Goal: Task Accomplishment & Management: Complete application form

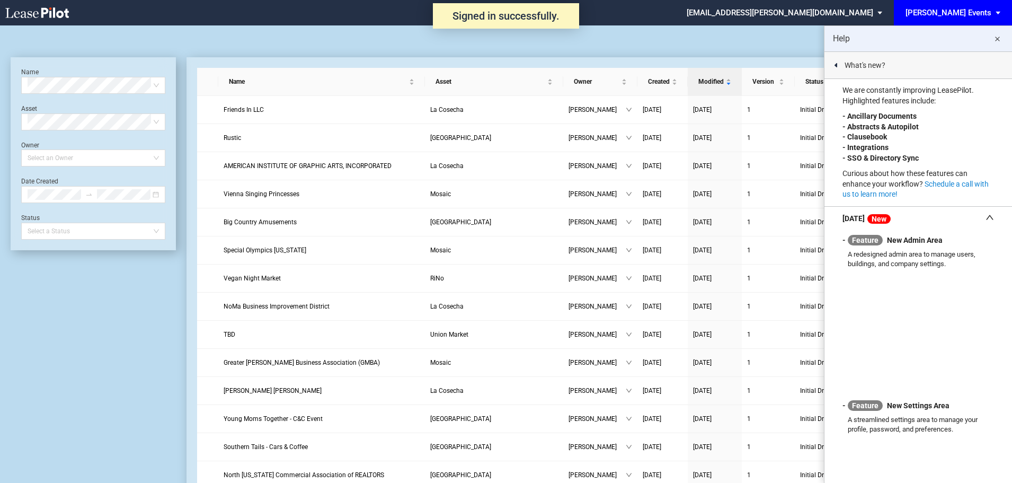
click at [1000, 37] on md-icon "close" at bounding box center [997, 39] width 13 height 13
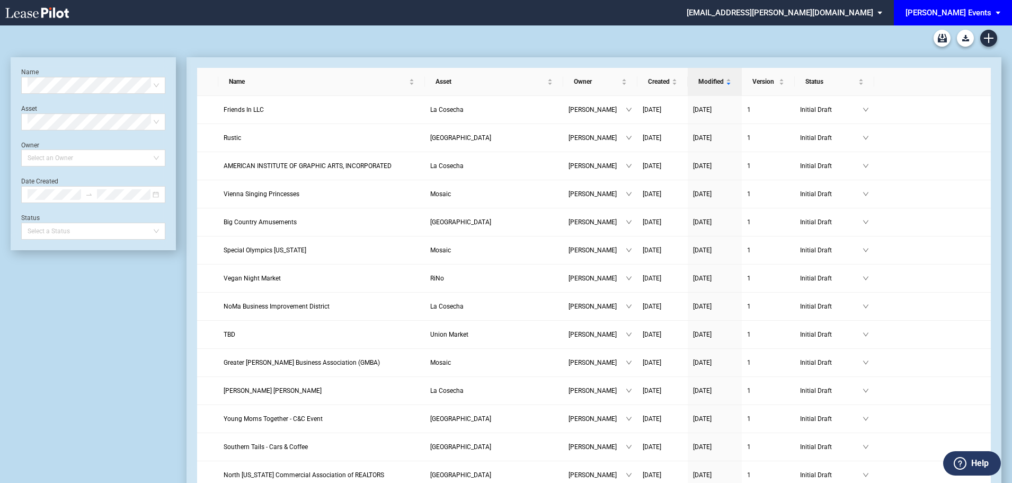
click at [980, 16] on div "[PERSON_NAME] Events" at bounding box center [948, 13] width 86 height 10
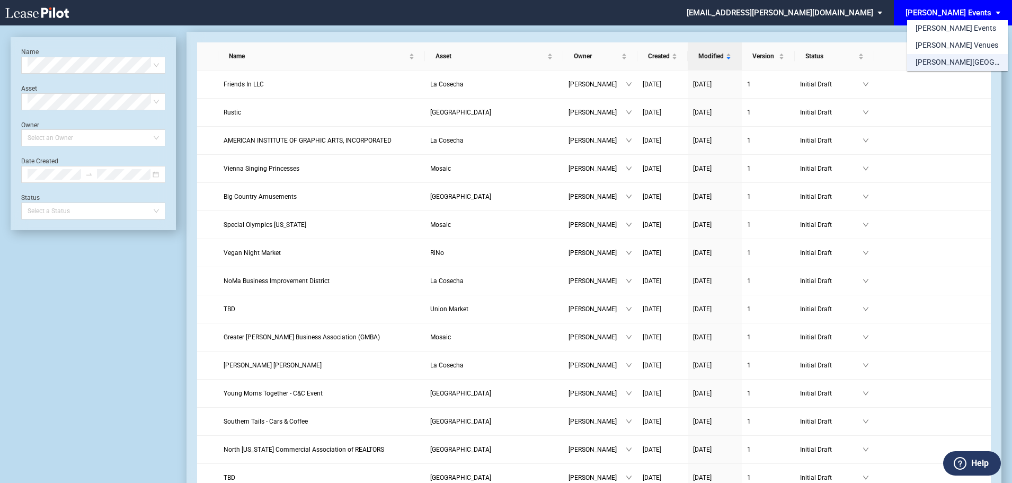
click at [965, 66] on div "[PERSON_NAME][GEOGRAPHIC_DATA] Consents" at bounding box center [957, 62] width 84 height 11
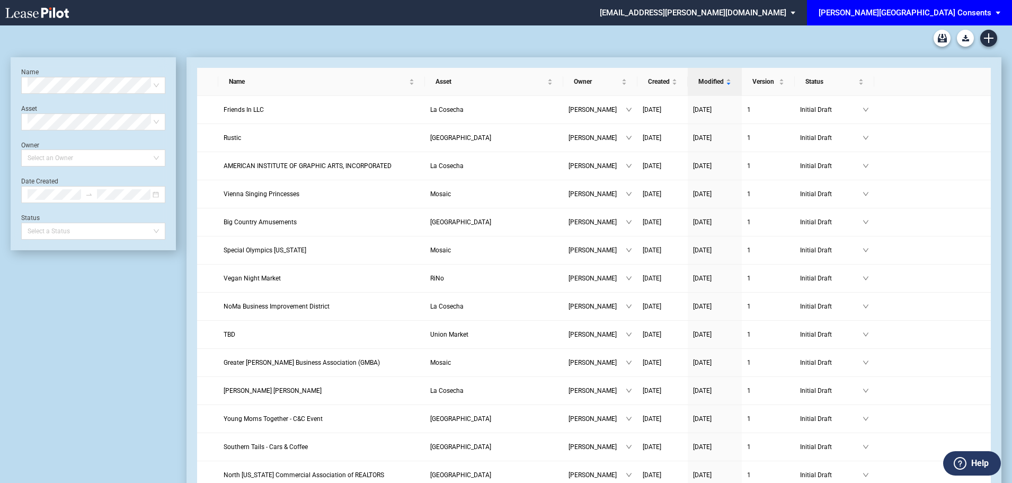
scroll to position [25, 0]
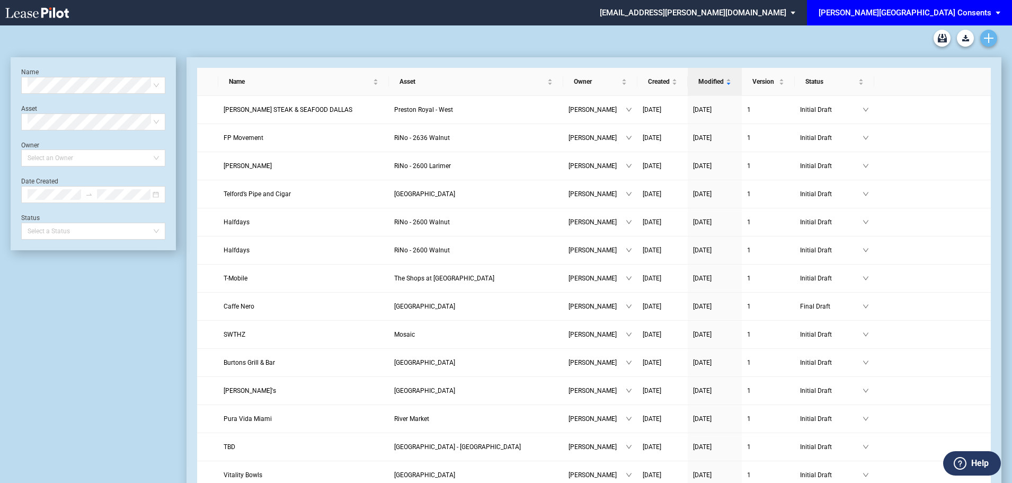
click at [984, 34] on icon "Create new document" at bounding box center [989, 38] width 10 height 10
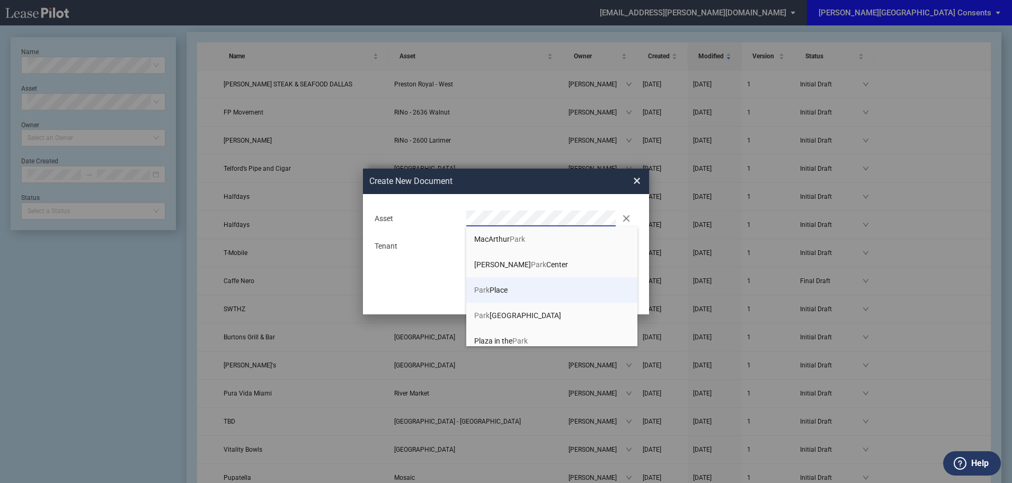
click at [504, 293] on span "Park Place" at bounding box center [490, 290] width 33 height 8
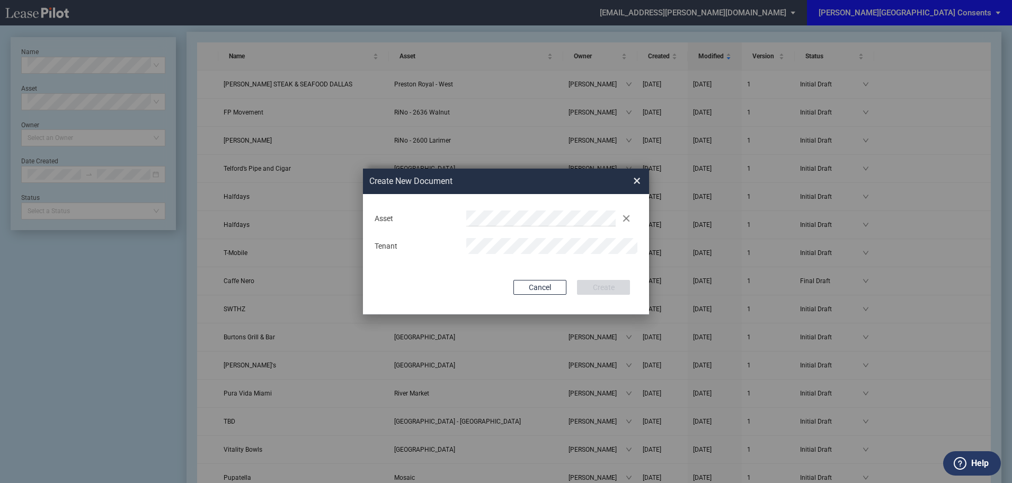
click at [434, 271] on div "Deal Type Retail Deal Type Retail Form Consent To Temporary License Consent To …" at bounding box center [506, 254] width 286 height 120
click at [605, 287] on button "Create" at bounding box center [603, 287] width 53 height 15
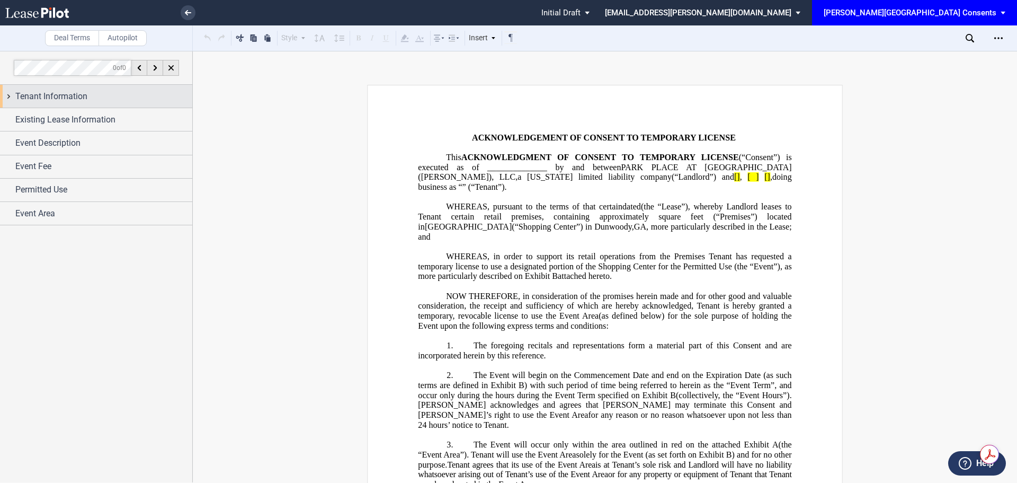
click at [68, 94] on span "Tenant Information" at bounding box center [51, 96] width 72 height 13
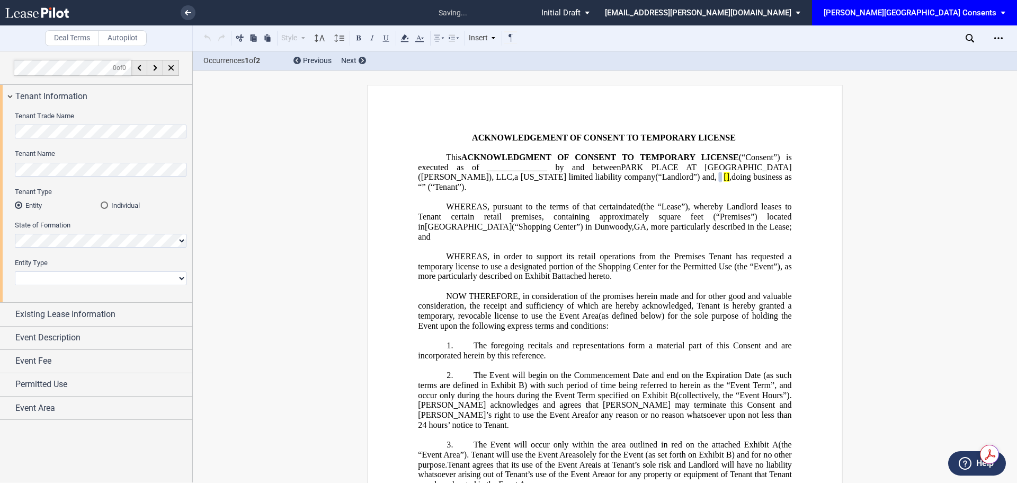
click at [77, 279] on select "Corporation Limited Liability Company General Partnership Limited Partnership N…" at bounding box center [101, 278] width 172 height 14
select select "limited liability company"
click at [15, 271] on select "Corporation Limited Liability Company General Partnership Limited Partnership N…" at bounding box center [101, 278] width 172 height 14
click at [60, 317] on span "Existing Lease Information" at bounding box center [65, 314] width 100 height 13
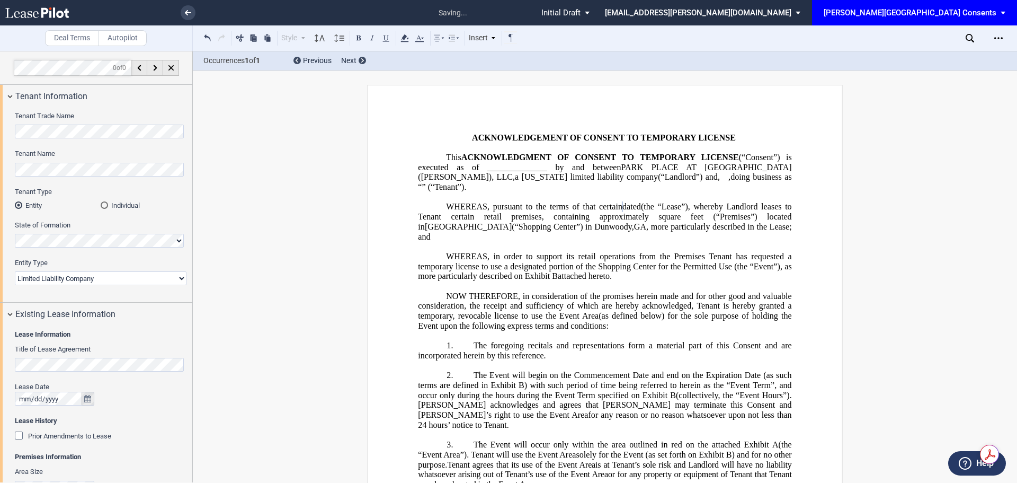
click at [84, 396] on icon "true" at bounding box center [87, 398] width 7 height 7
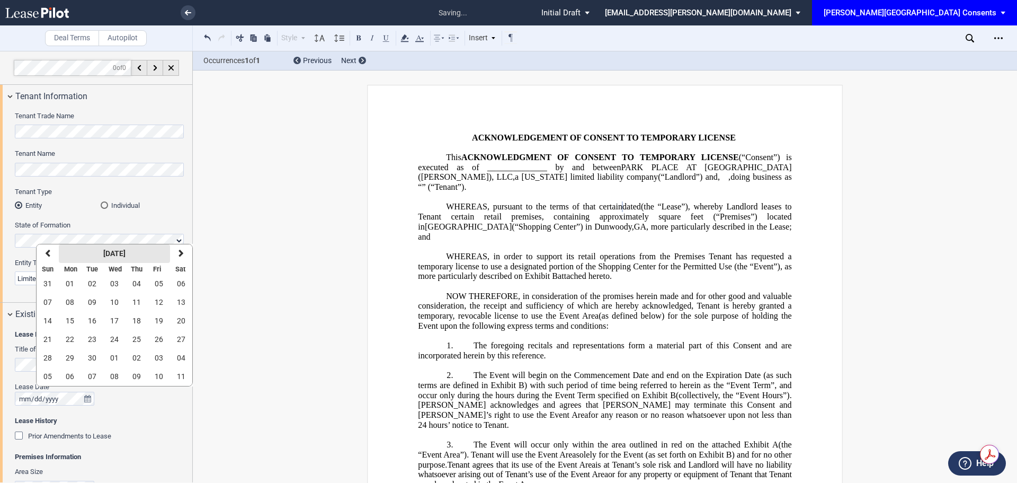
click at [117, 251] on strong "September 2025" at bounding box center [114, 253] width 22 height 8
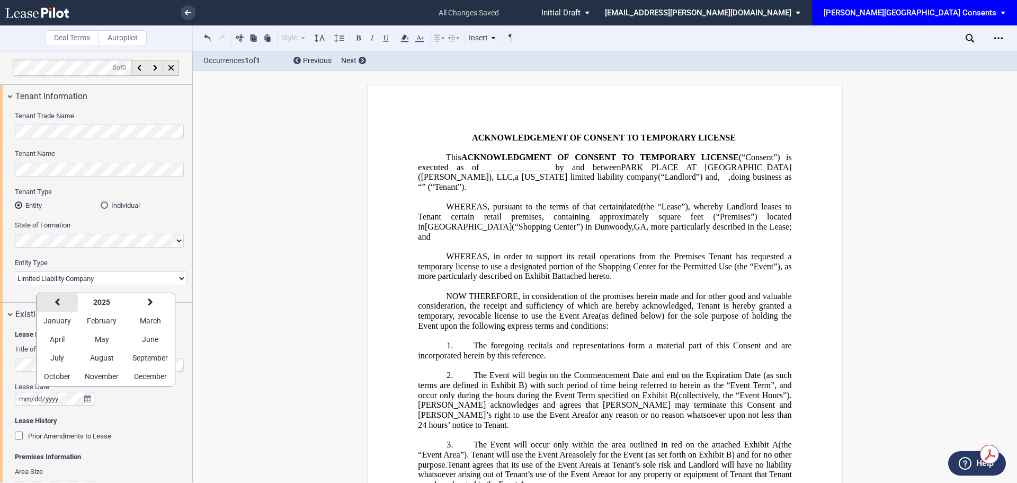
click at [58, 304] on icon "button" at bounding box center [57, 302] width 5 height 8
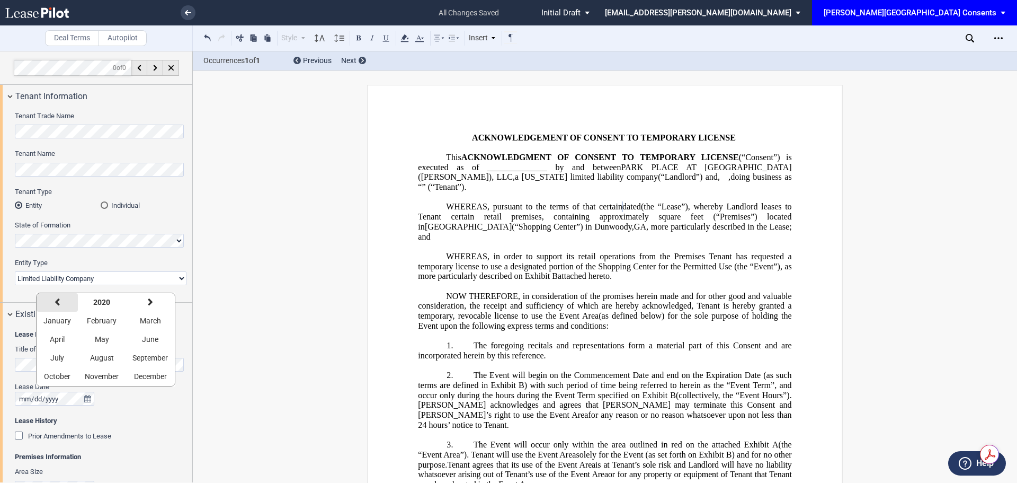
click at [58, 304] on icon "button" at bounding box center [57, 302] width 5 height 8
click at [153, 328] on button "March" at bounding box center [150, 320] width 49 height 19
click at [135, 354] on span "29" at bounding box center [136, 357] width 8 height 8
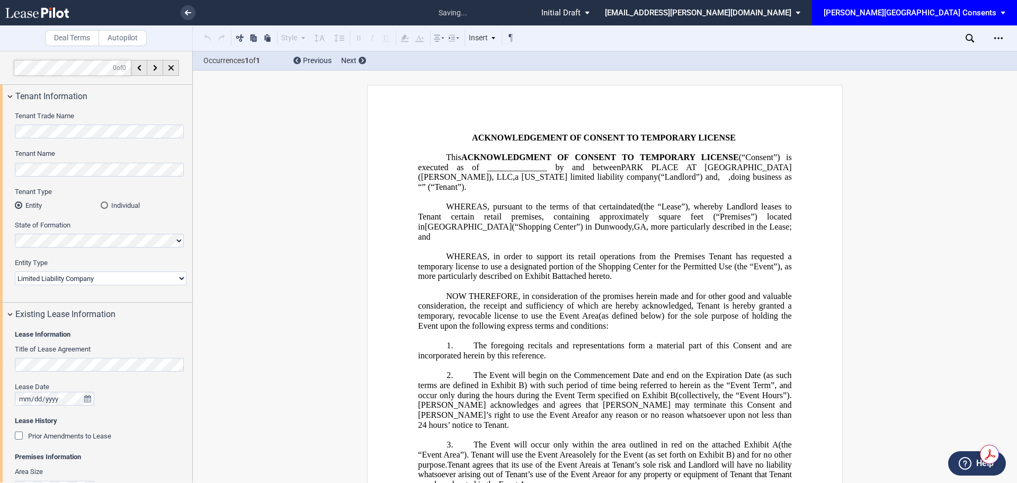
click at [17, 432] on div "Prior Amendments to Lease" at bounding box center [20, 436] width 11 height 11
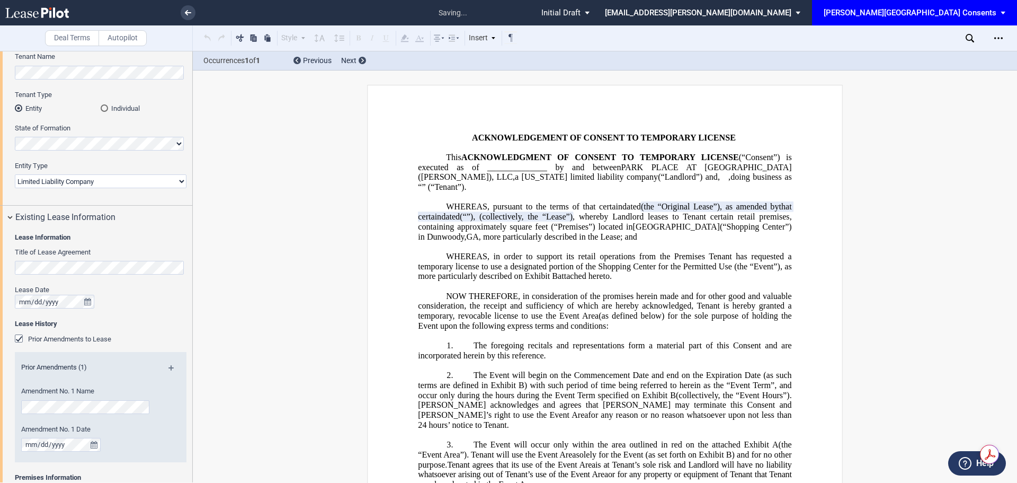
scroll to position [106, 0]
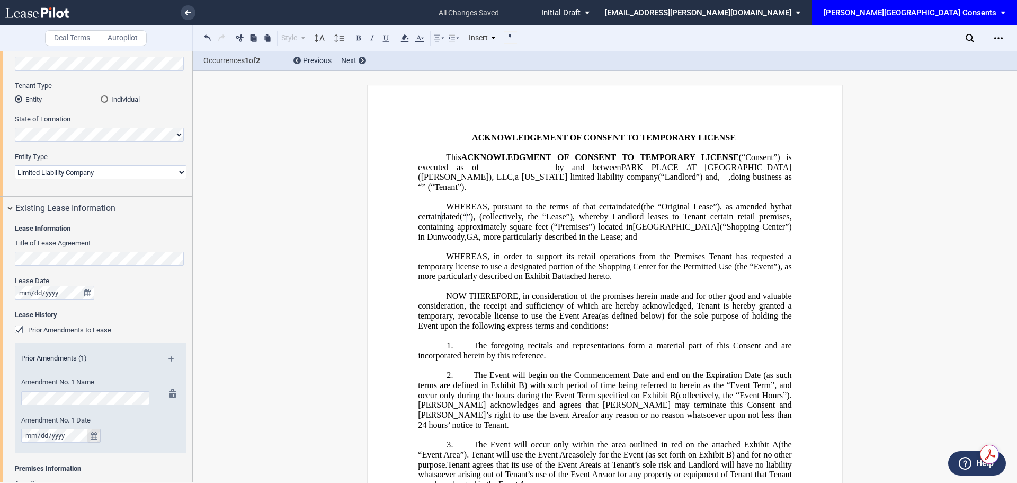
click at [97, 439] on button "true" at bounding box center [93, 436] width 13 height 14
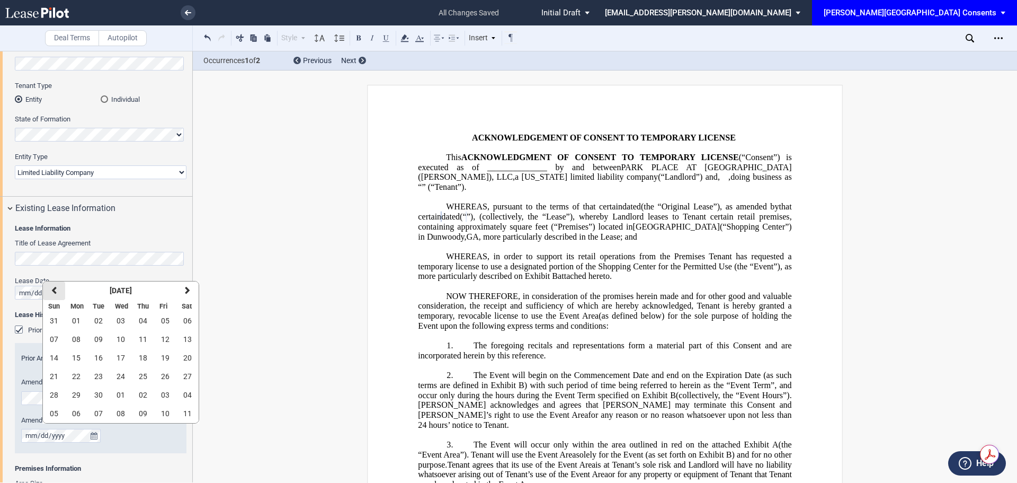
click at [58, 292] on button "previous" at bounding box center [54, 290] width 22 height 19
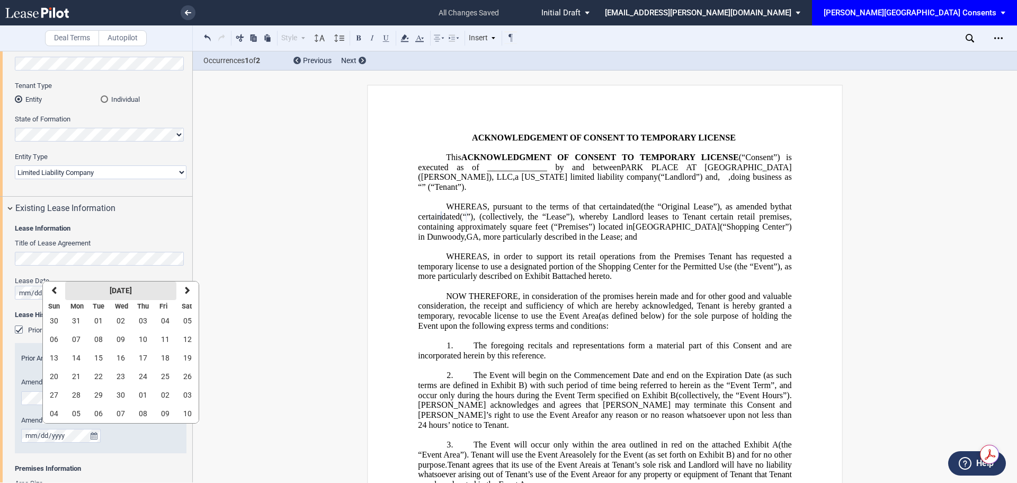
click at [129, 291] on strong "April 2025" at bounding box center [121, 290] width 22 height 8
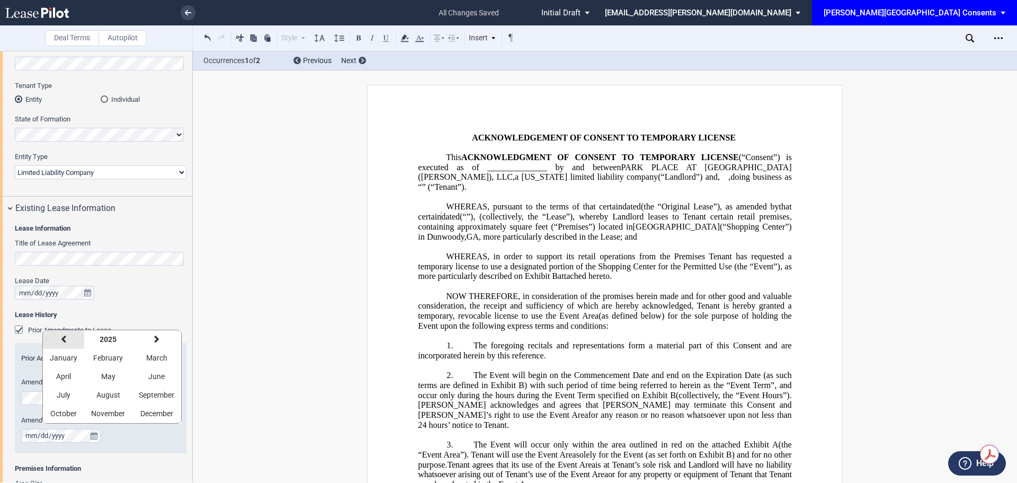
click at [61, 336] on icon "button" at bounding box center [63, 339] width 5 height 8
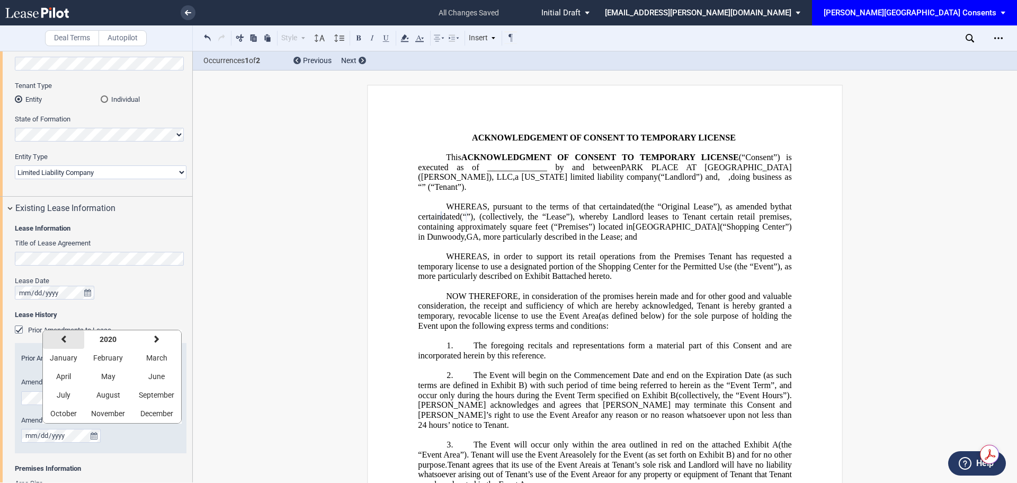
click at [61, 336] on icon "button" at bounding box center [63, 339] width 5 height 8
click at [103, 370] on button "May" at bounding box center [108, 376] width 48 height 19
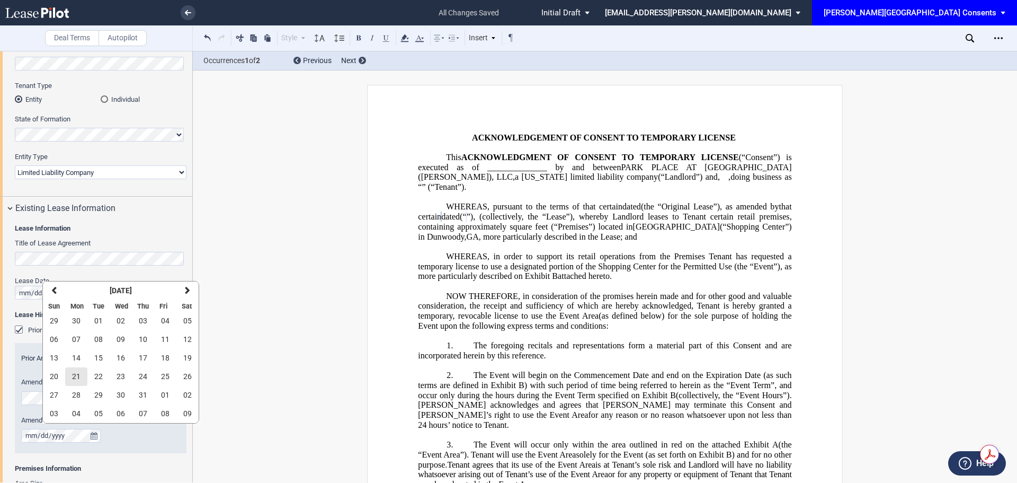
click at [75, 377] on span "21" at bounding box center [76, 376] width 8 height 8
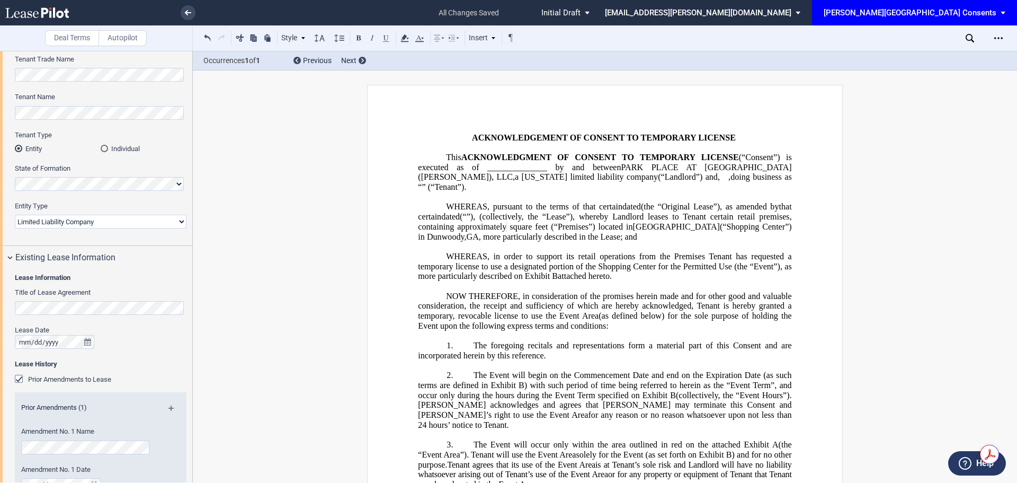
scroll to position [53, 0]
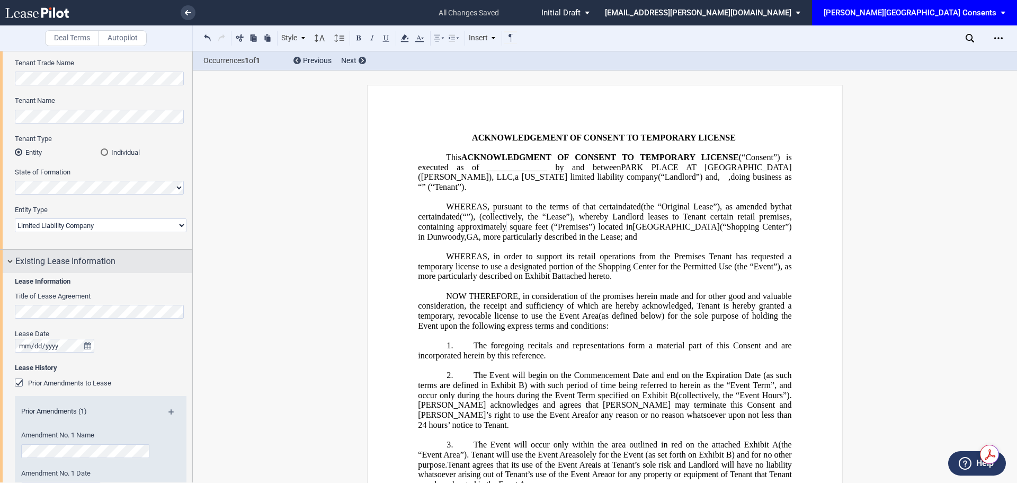
click at [9, 255] on div "Existing Lease Information" at bounding box center [96, 260] width 192 height 23
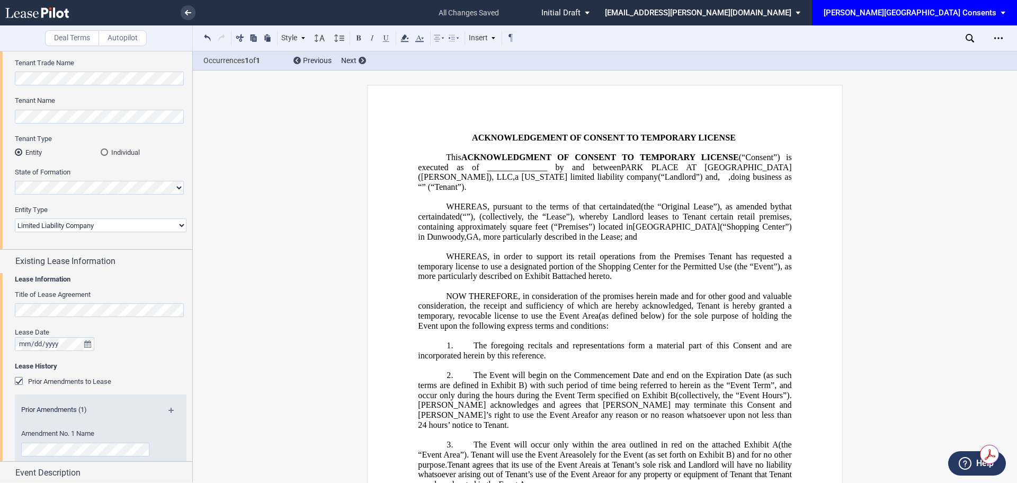
scroll to position [0, 0]
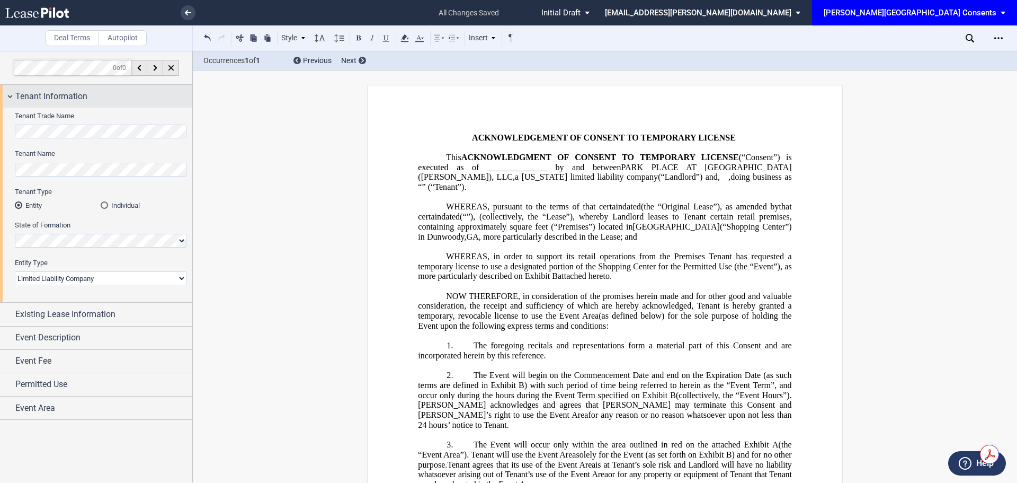
click at [6, 97] on div "Tenant Information" at bounding box center [96, 96] width 192 height 23
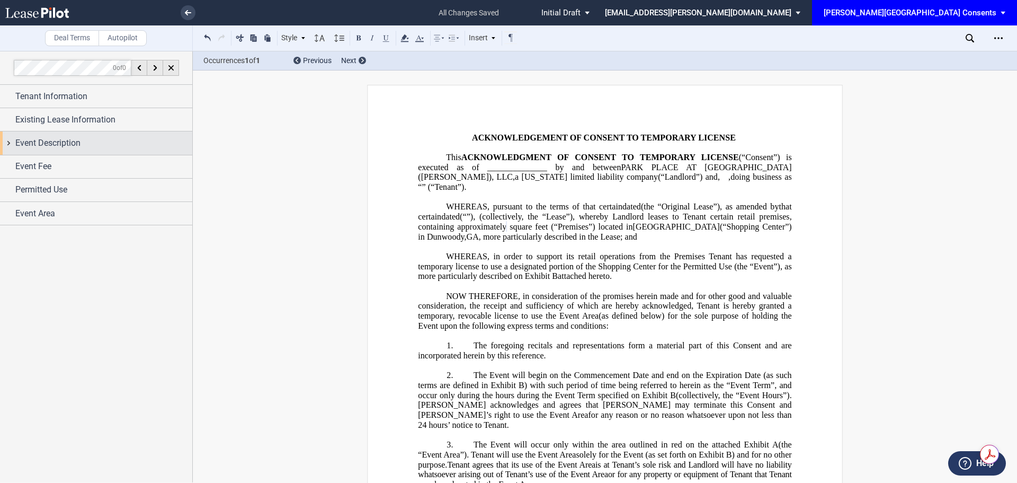
click at [42, 142] on span "Event Description" at bounding box center [47, 143] width 65 height 13
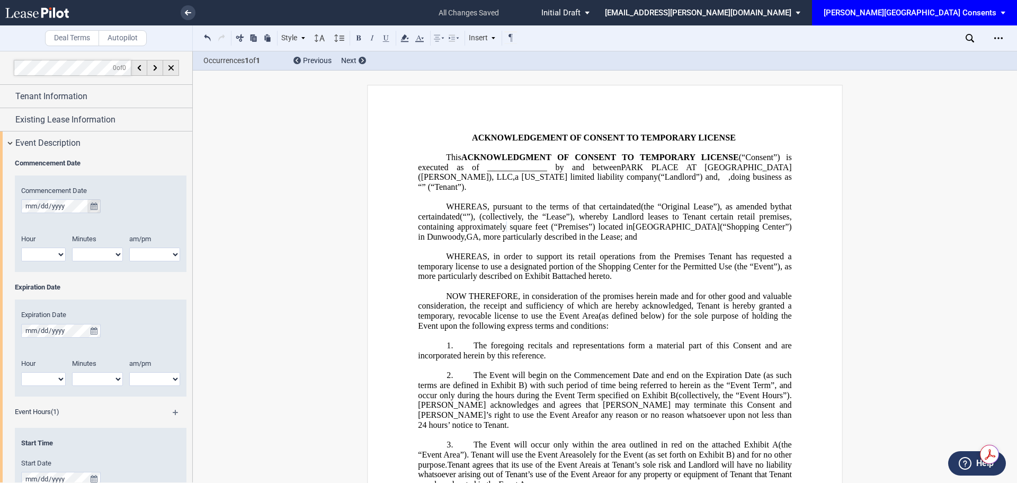
click at [91, 207] on icon "true" at bounding box center [94, 205] width 7 height 7
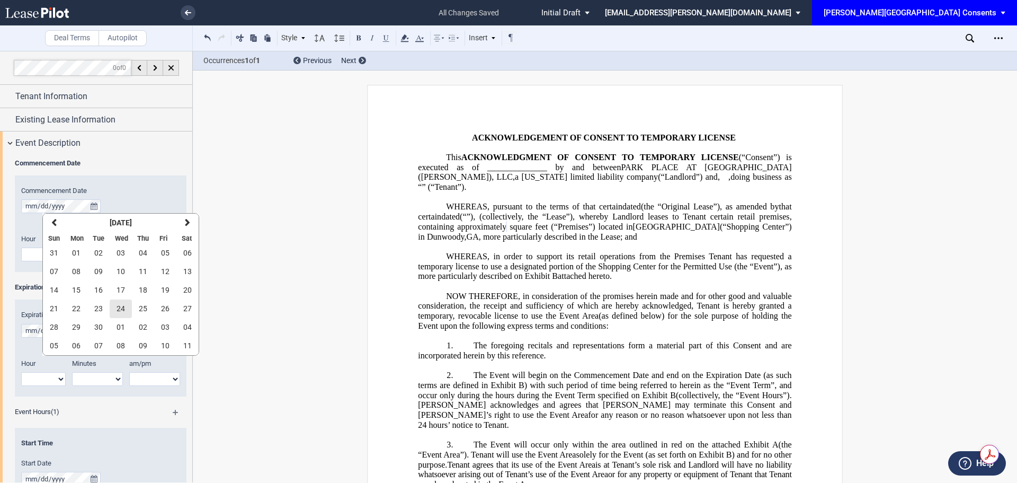
click at [115, 308] on button "24" at bounding box center [121, 308] width 22 height 19
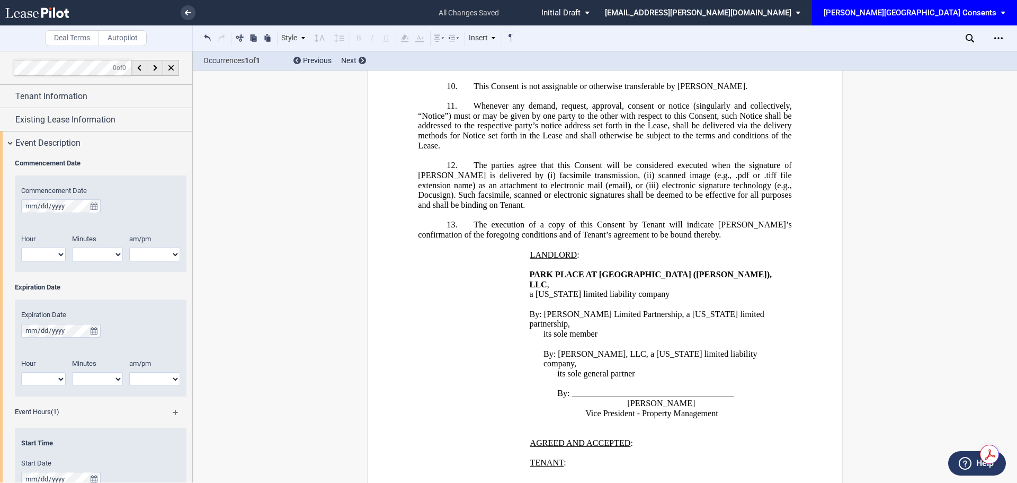
scroll to position [1265, 0]
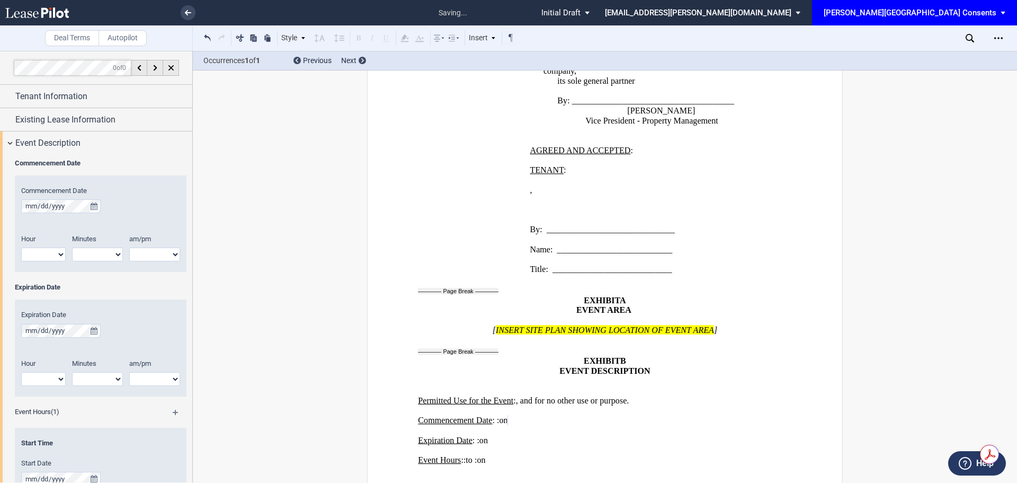
click at [52, 260] on select "1 2 3 4 5 6 7 8 9 10 11 12" at bounding box center [43, 254] width 44 height 14
select select "9"
click at [21, 247] on select "1 2 3 4 5 6 7 8 9 10 11 12" at bounding box center [43, 254] width 44 height 14
click at [87, 254] on select "00 05 10 15 20 25 30 35 40 45 50 55" at bounding box center [97, 254] width 51 height 14
select select "00"
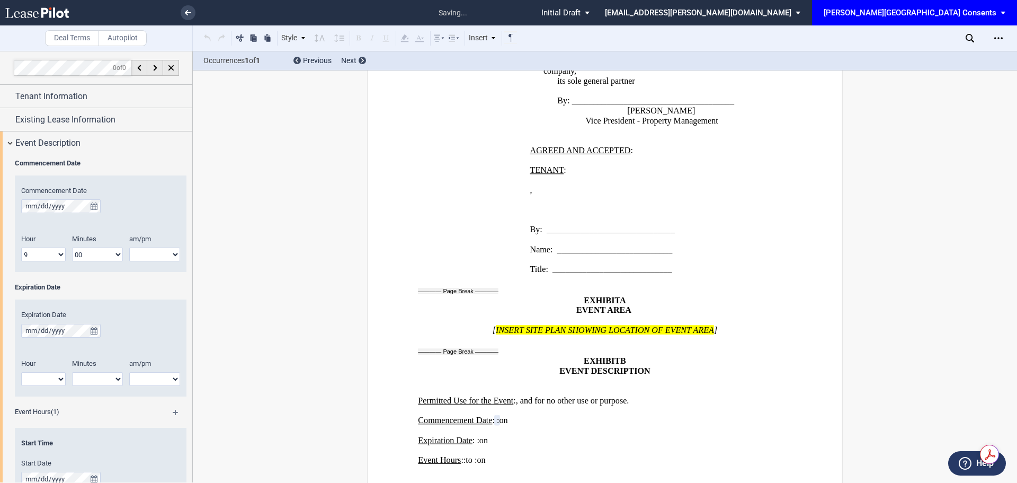
click at [72, 247] on select "00 05 10 15 20 25 30 35 40 45 50 55" at bounding box center [97, 254] width 51 height 14
click at [141, 253] on select "am pm" at bounding box center [154, 254] width 51 height 14
select select "am"
click at [129, 247] on select "am pm" at bounding box center [154, 254] width 51 height 14
click at [90, 335] on button "true" at bounding box center [93, 331] width 13 height 14
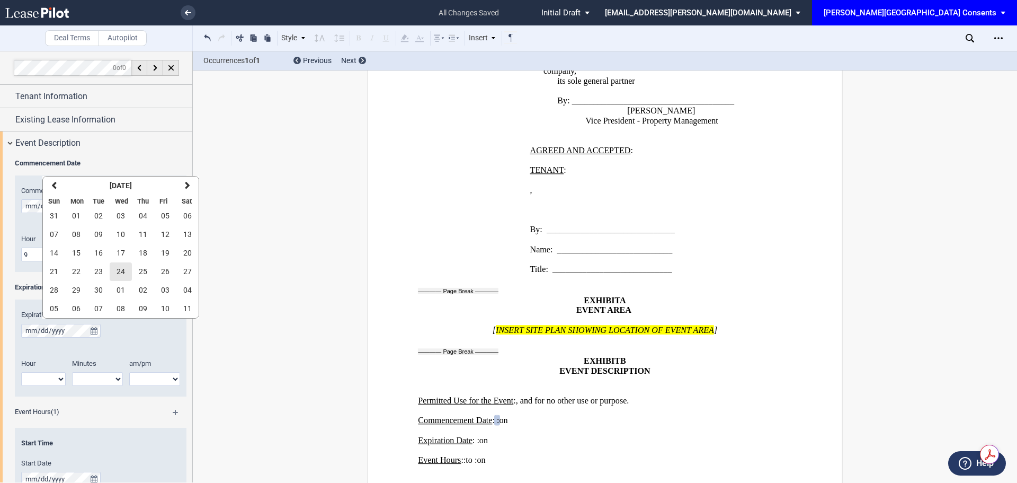
click at [120, 268] on span "24" at bounding box center [121, 271] width 8 height 8
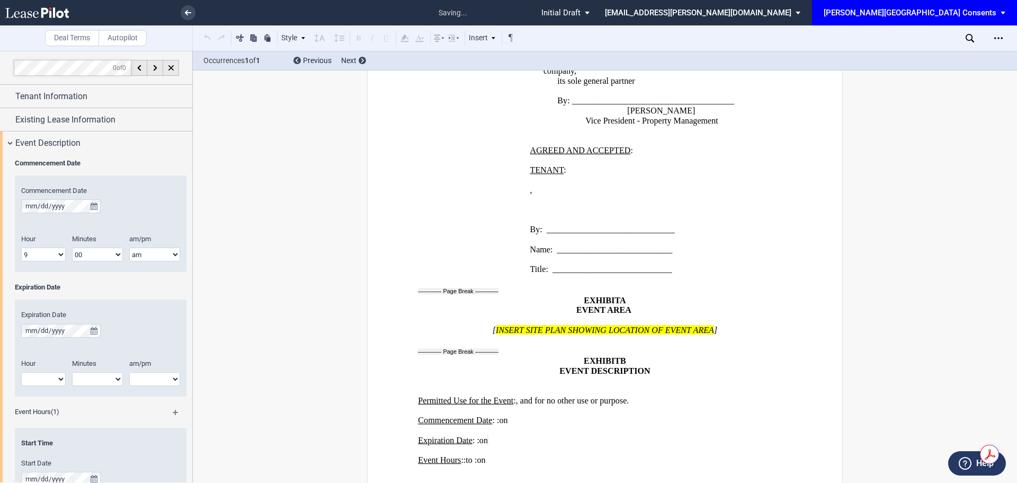
click at [47, 376] on select "1 2 3 4 5 6 7 8 9 10 11 12" at bounding box center [43, 379] width 44 height 14
select select "4"
click at [21, 372] on select "1 2 3 4 5 6 7 8 9 10 11 12" at bounding box center [43, 379] width 44 height 14
click at [99, 376] on select "00 05 10 15 20 25 30 35 40 45 50 55" at bounding box center [97, 379] width 51 height 14
select select "00"
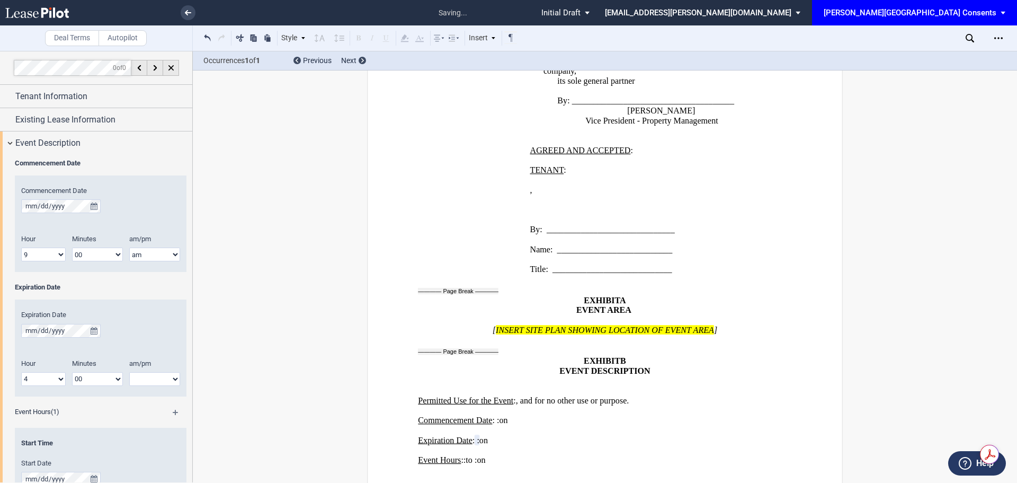
click at [72, 372] on select "00 05 10 15 20 25 30 35 40 45 50 55" at bounding box center [97, 379] width 51 height 14
click at [151, 385] on select "am pm" at bounding box center [154, 379] width 51 height 14
select select "pm"
click at [129, 372] on select "am pm" at bounding box center [154, 379] width 51 height 14
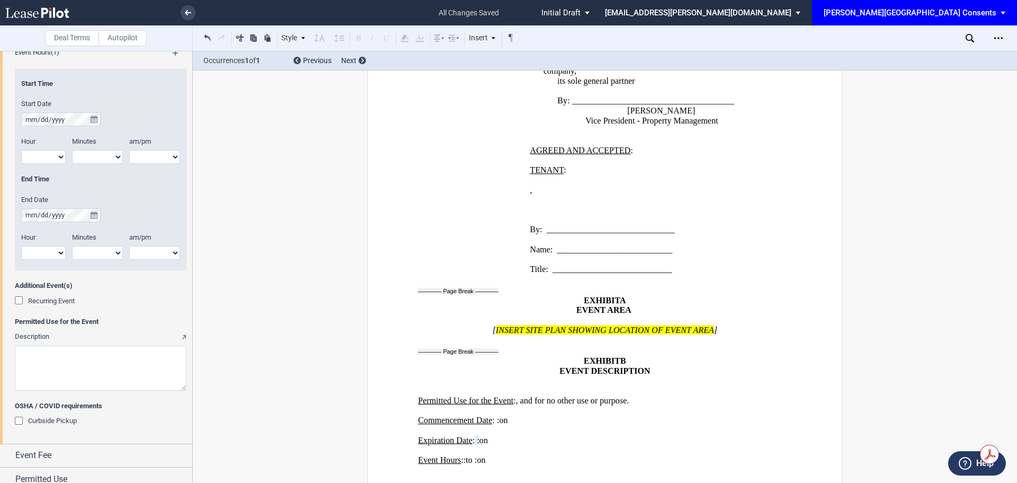
scroll to position [371, 0]
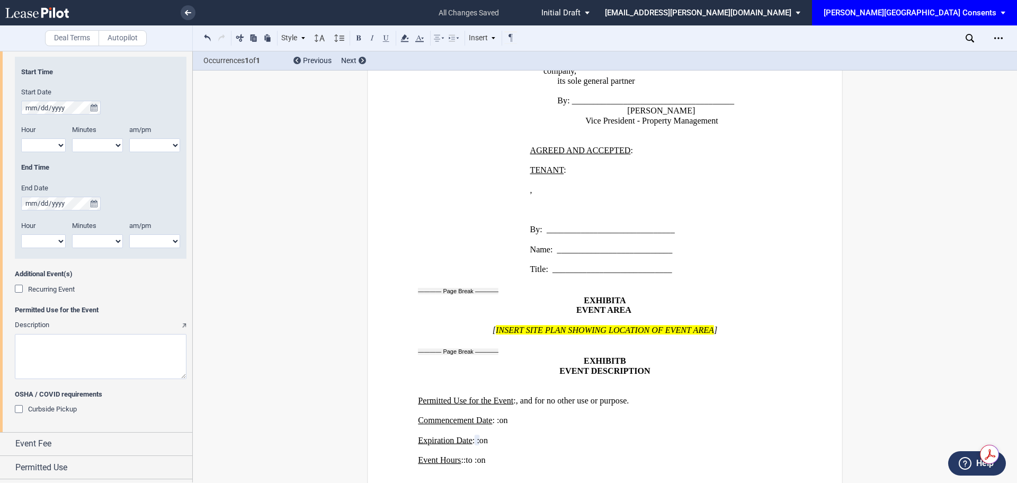
click at [78, 346] on textarea "Description" at bounding box center [101, 356] width 172 height 45
paste textarea "Education in parking lot-food truck-festival style"
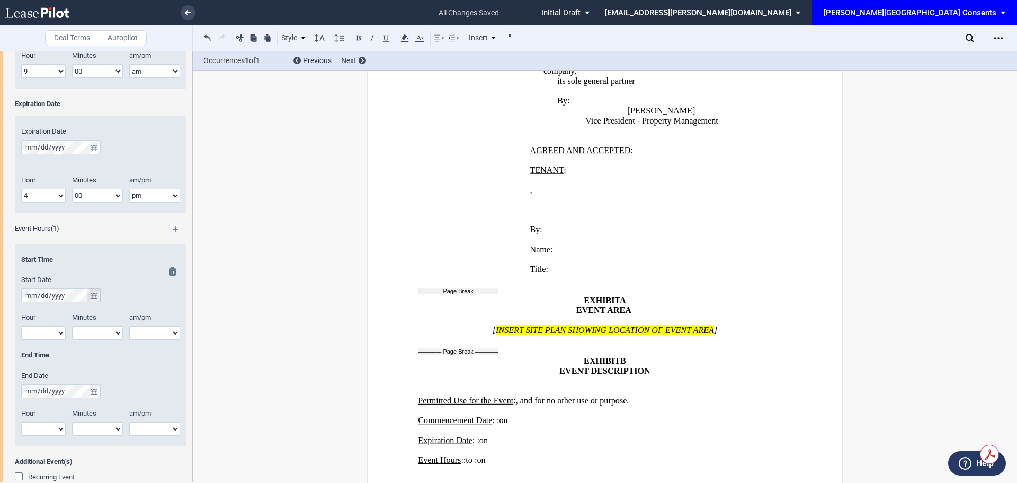
scroll to position [159, 0]
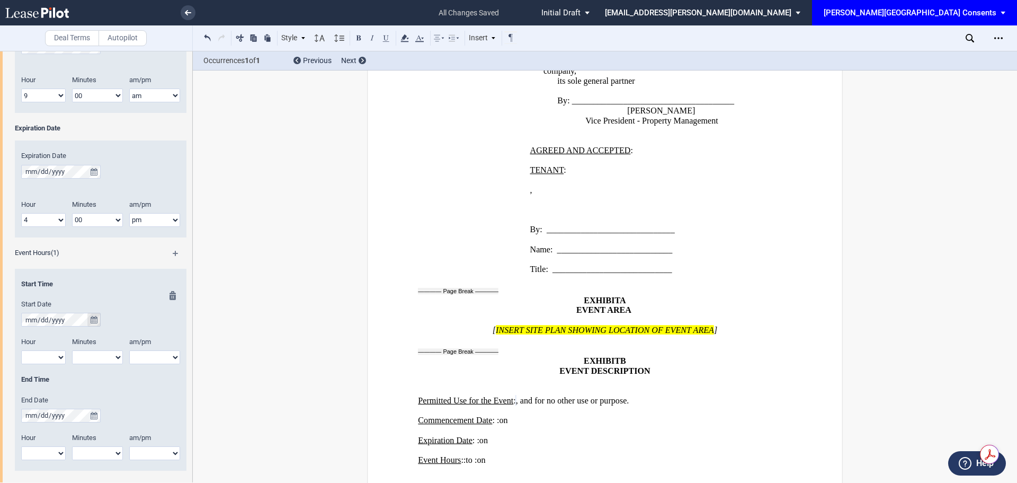
type textarea "Education in parking lot-food truck-festival style"
click at [95, 319] on icon "true" at bounding box center [94, 319] width 7 height 7
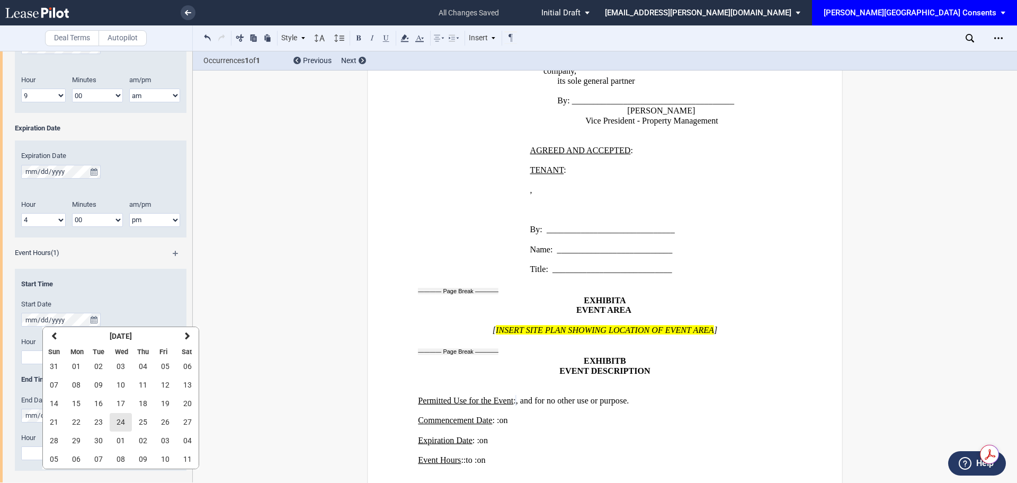
click at [118, 424] on span "24" at bounding box center [121, 421] width 8 height 8
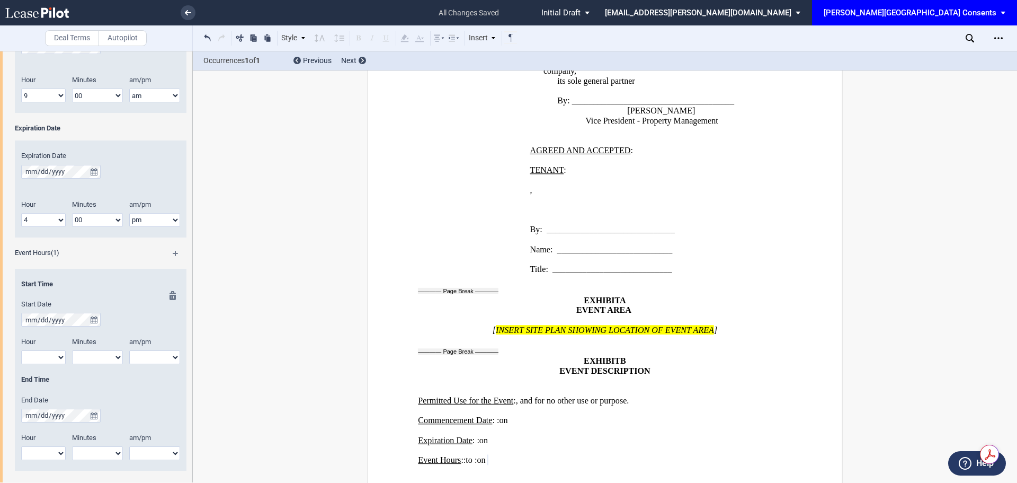
scroll to position [1275, 0]
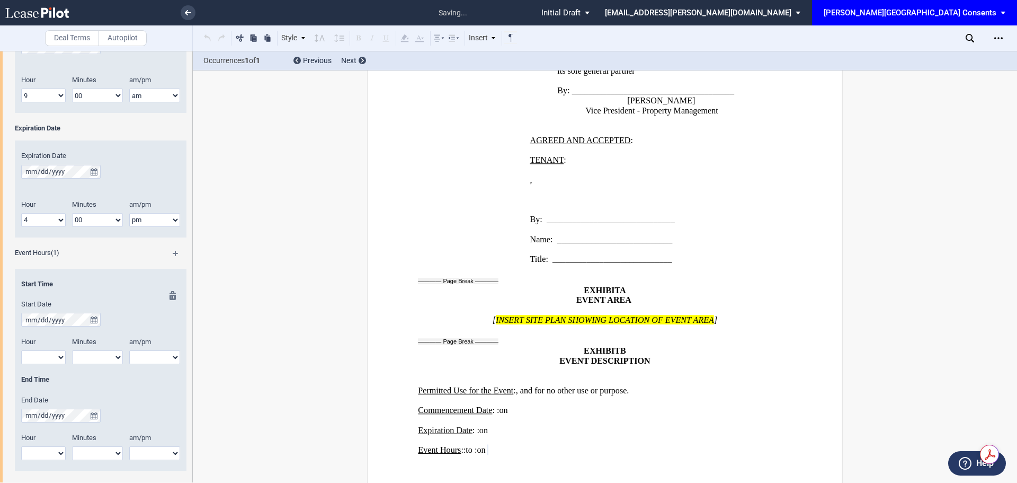
click at [48, 356] on select "1 2 3 4 5 6 7 8 9 10 11 12" at bounding box center [43, 357] width 44 height 14
select select "9"
click at [21, 350] on select "1 2 3 4 5 6 7 8 9 10 11 12" at bounding box center [43, 357] width 44 height 14
click at [106, 359] on select "00 05 10 15 20 25 30 35 40 45 50 55" at bounding box center [97, 357] width 51 height 14
select select "00"
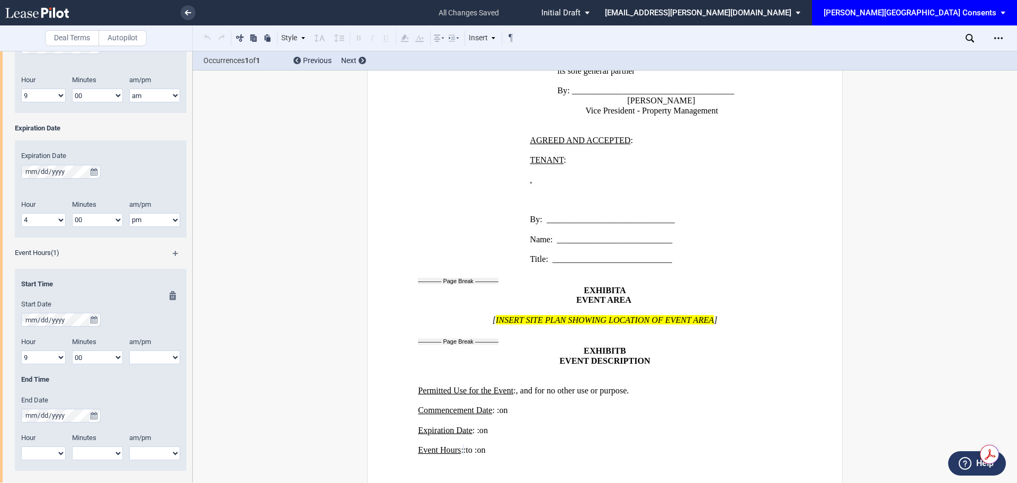
click at [72, 350] on select "00 05 10 15 20 25 30 35 40 45 50 55" at bounding box center [97, 357] width 51 height 14
click at [150, 353] on select "am pm" at bounding box center [154, 357] width 51 height 14
select select "am"
click at [129, 350] on select "am pm" at bounding box center [154, 357] width 51 height 14
click at [37, 447] on select "1 2 3 4 5 6 7 8 9 10 11 12" at bounding box center [43, 453] width 44 height 14
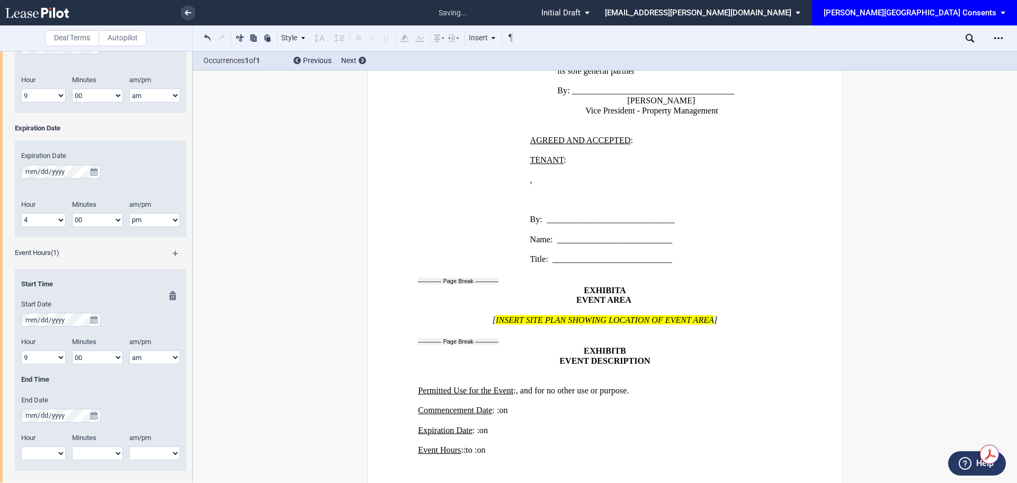
select select "4"
click at [21, 446] on select "1 2 3 4 5 6 7 8 9 10 11 12" at bounding box center [43, 453] width 44 height 14
click at [104, 448] on select "00 05 10 15 20 25 30 35 40 45 50 55" at bounding box center [97, 453] width 51 height 14
select select "00"
click at [72, 446] on select "00 05 10 15 20 25 30 35 40 45 50 55" at bounding box center [97, 453] width 51 height 14
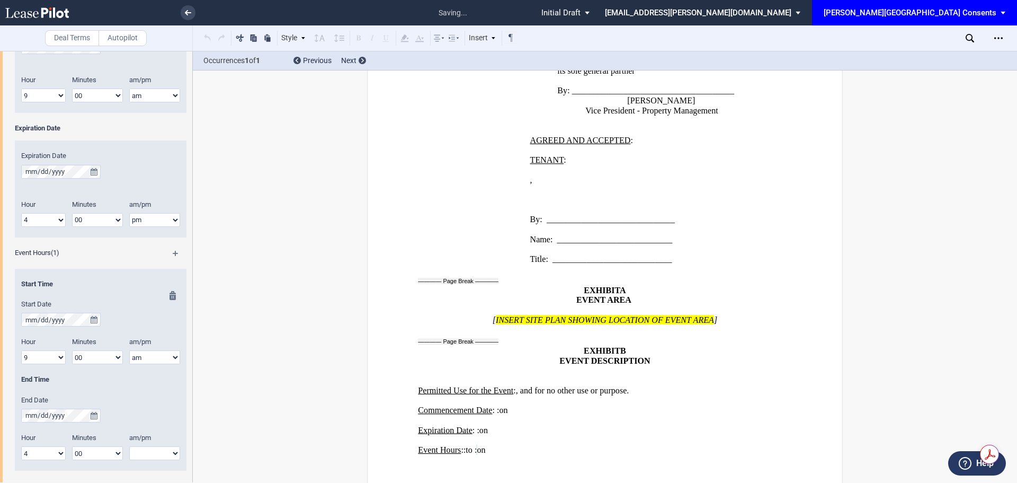
click at [150, 458] on select "am pm" at bounding box center [154, 453] width 51 height 14
select select "pm"
click at [129, 446] on select "am pm" at bounding box center [154, 453] width 51 height 14
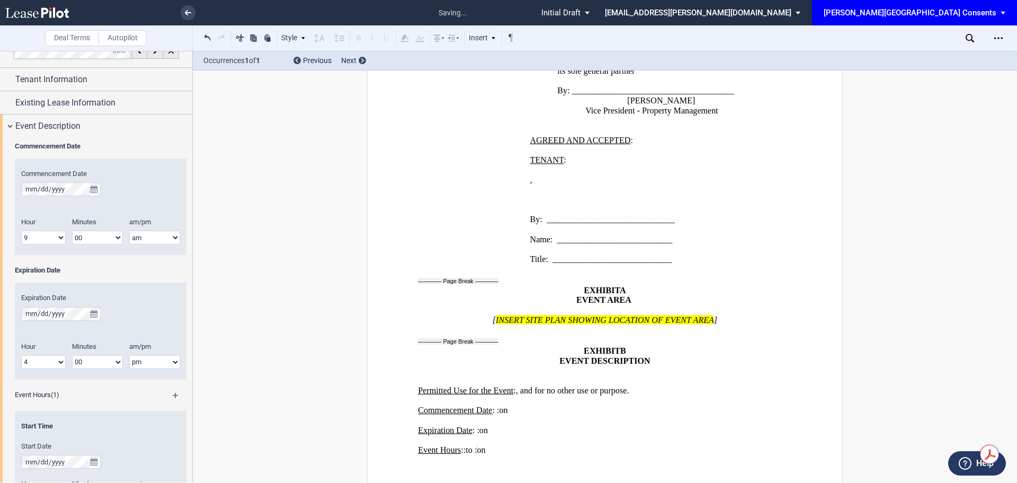
scroll to position [0, 0]
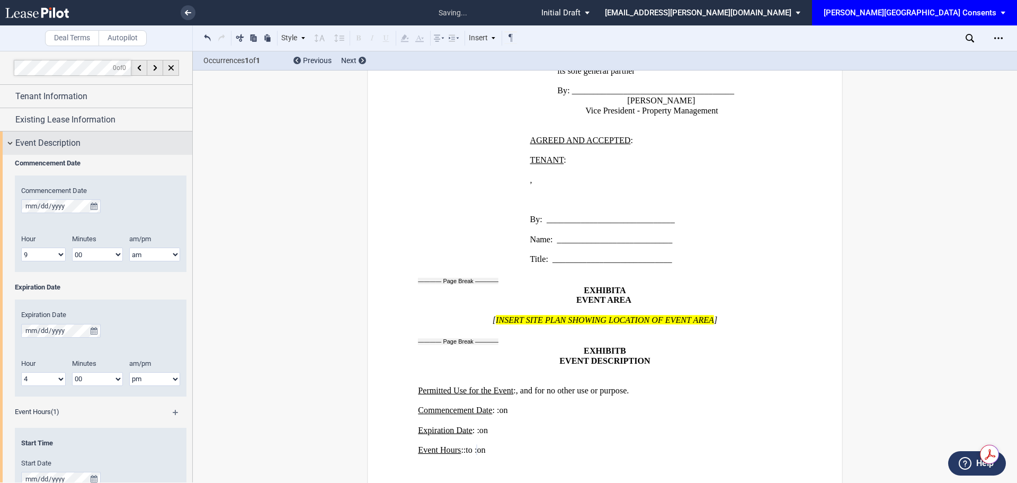
click at [48, 142] on span "Event Description" at bounding box center [47, 143] width 65 height 13
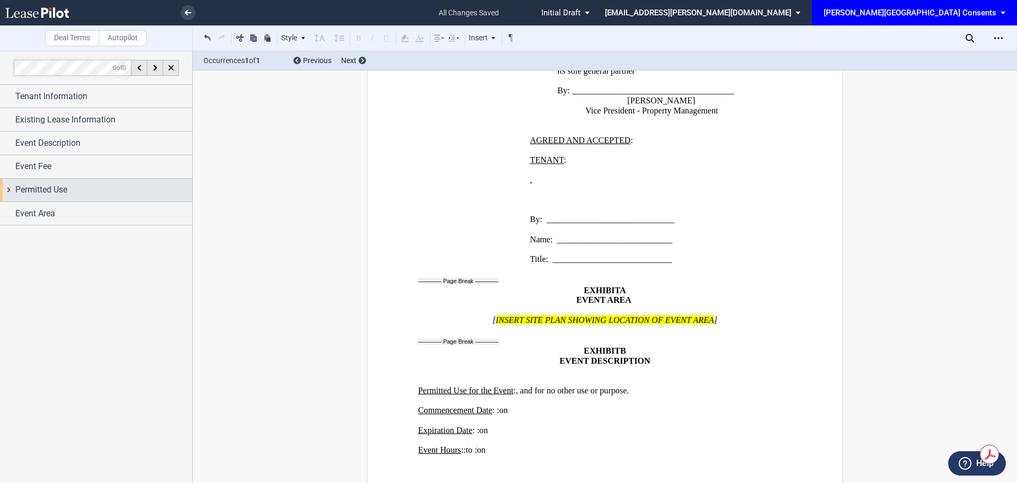
click at [74, 184] on div "Permitted Use" at bounding box center [103, 189] width 177 height 13
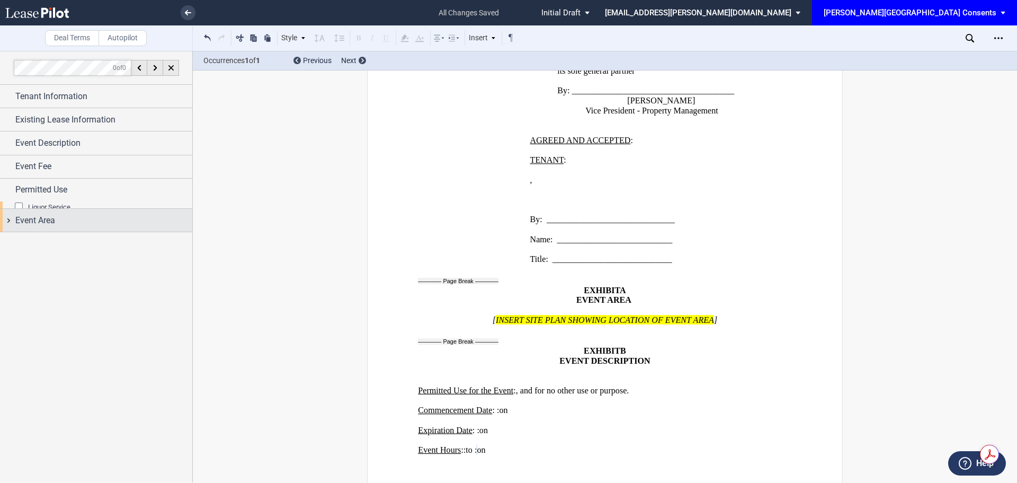
click at [62, 228] on div at bounding box center [96, 266] width 192 height 431
click at [62, 222] on div "Event Area" at bounding box center [96, 213] width 192 height 23
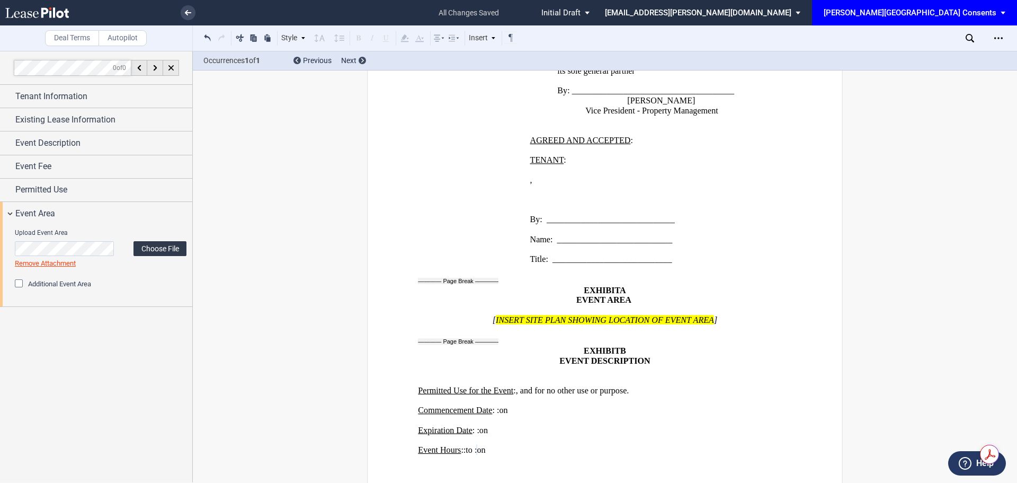
click at [153, 252] on label "Choose File" at bounding box center [159, 248] width 53 height 15
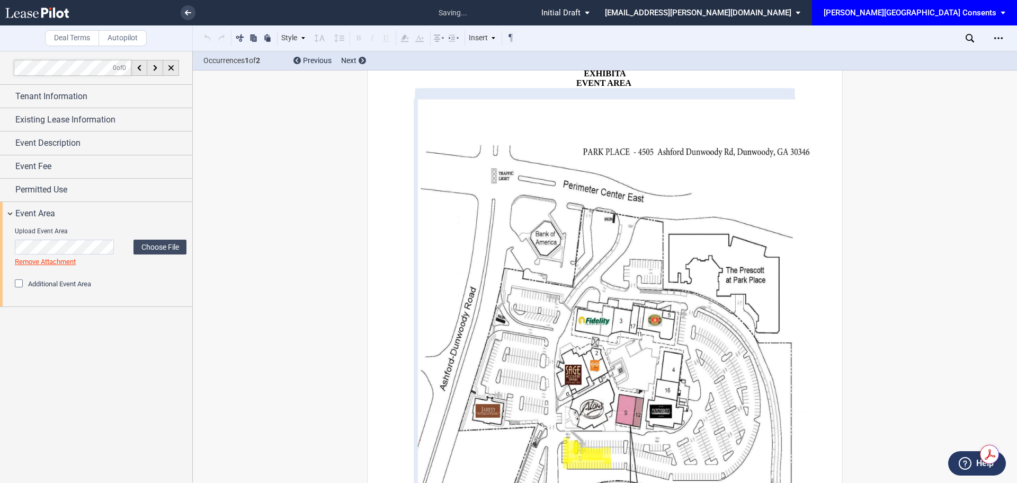
scroll to position [1500, 0]
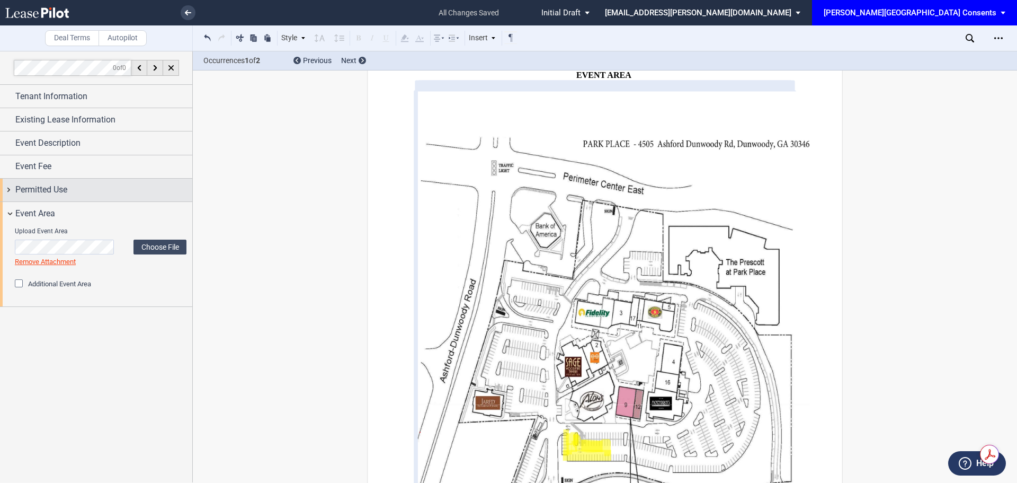
click at [112, 191] on div "Permitted Use" at bounding box center [103, 189] width 177 height 13
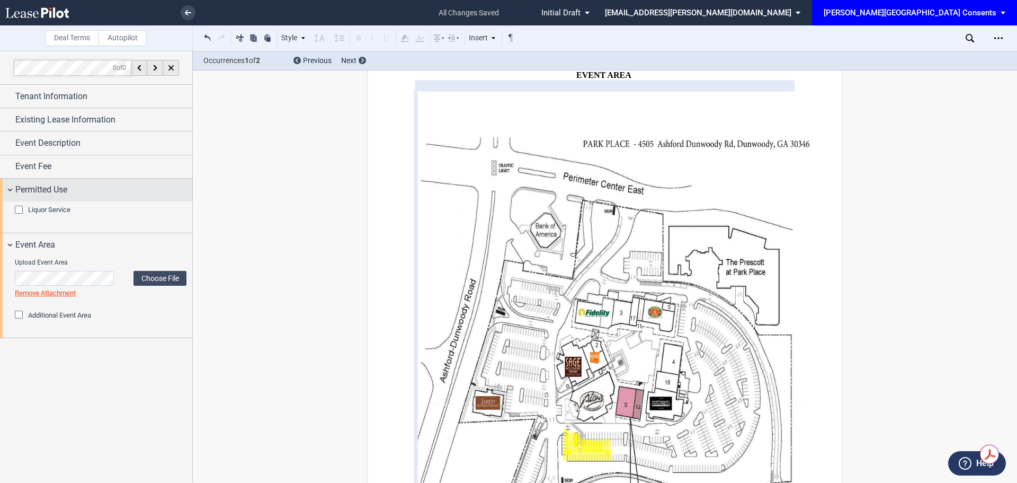
click at [112, 191] on div "Permitted Use" at bounding box center [103, 189] width 177 height 13
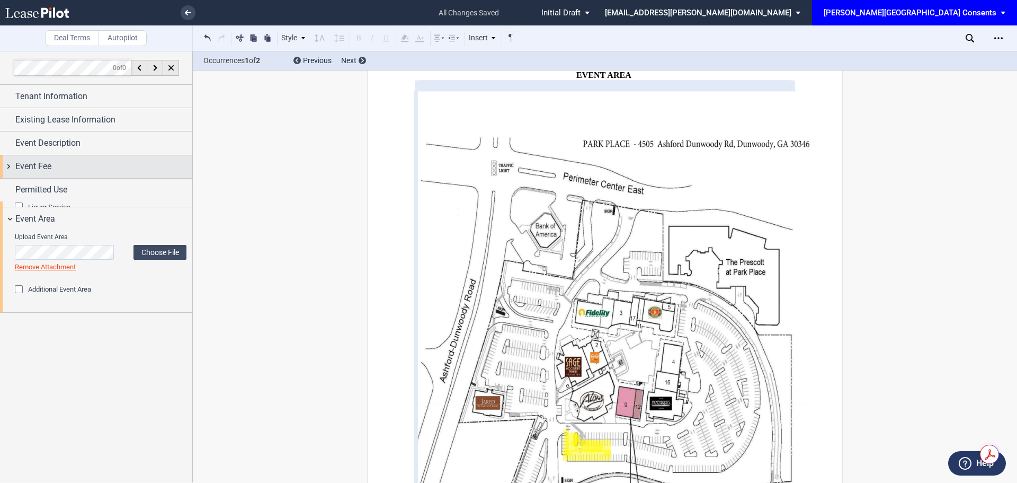
click at [109, 159] on div "Event Fee" at bounding box center [96, 166] width 192 height 23
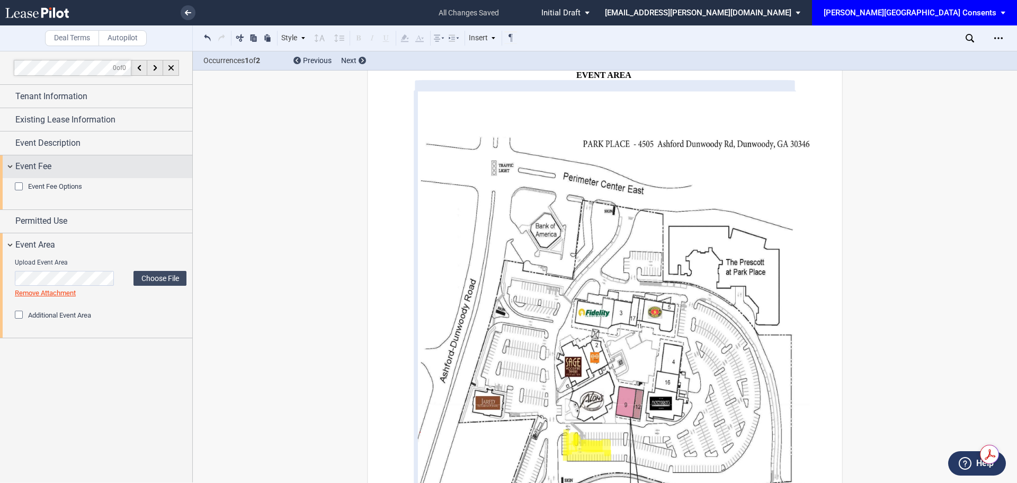
click at [109, 159] on div "Event Fee" at bounding box center [96, 166] width 192 height 23
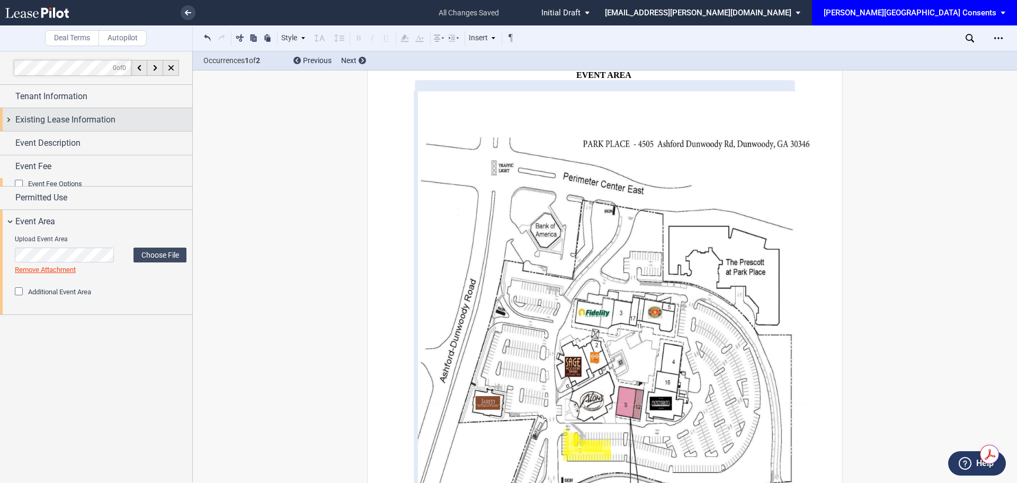
click at [104, 127] on div "Existing Lease Information" at bounding box center [96, 119] width 192 height 23
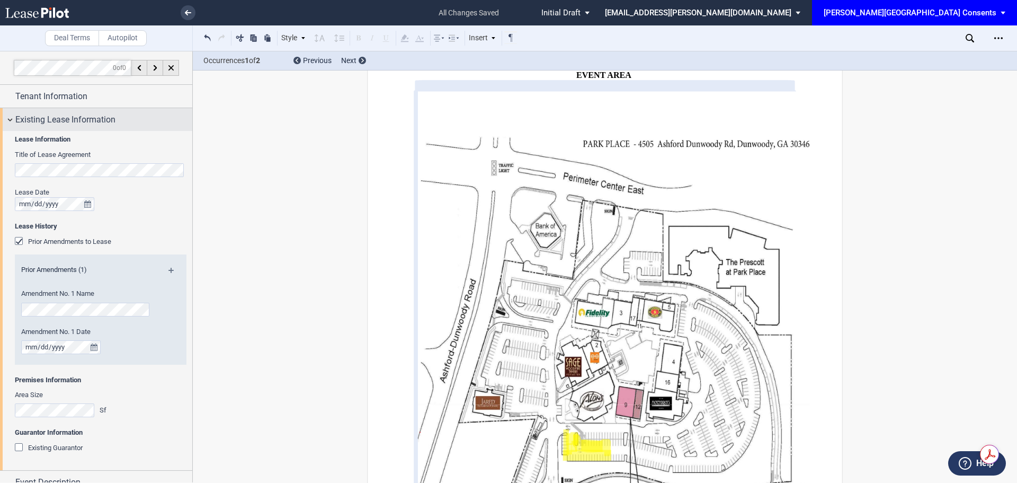
click at [111, 117] on span "Existing Lease Information" at bounding box center [65, 119] width 100 height 13
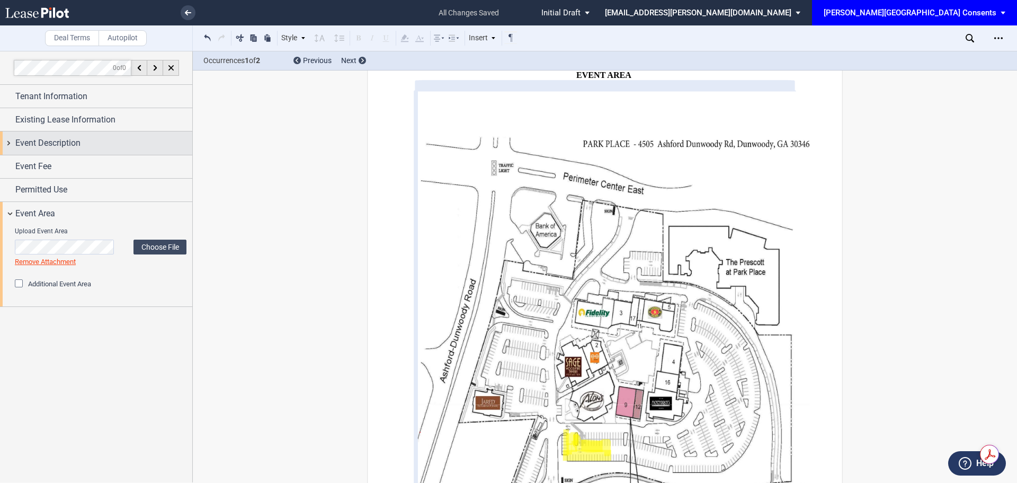
click at [101, 135] on div "Event Description" at bounding box center [96, 142] width 192 height 23
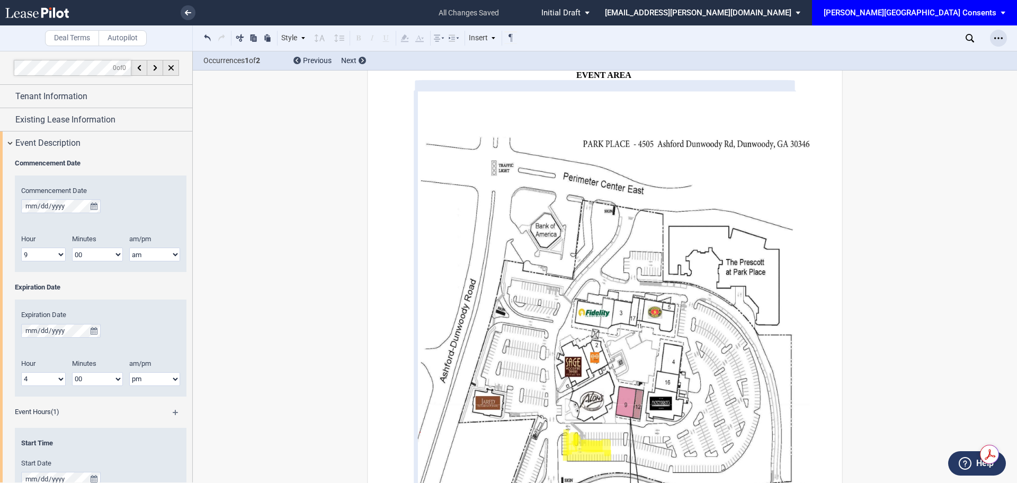
click at [995, 39] on icon "Open Lease options menu" at bounding box center [998, 38] width 8 height 8
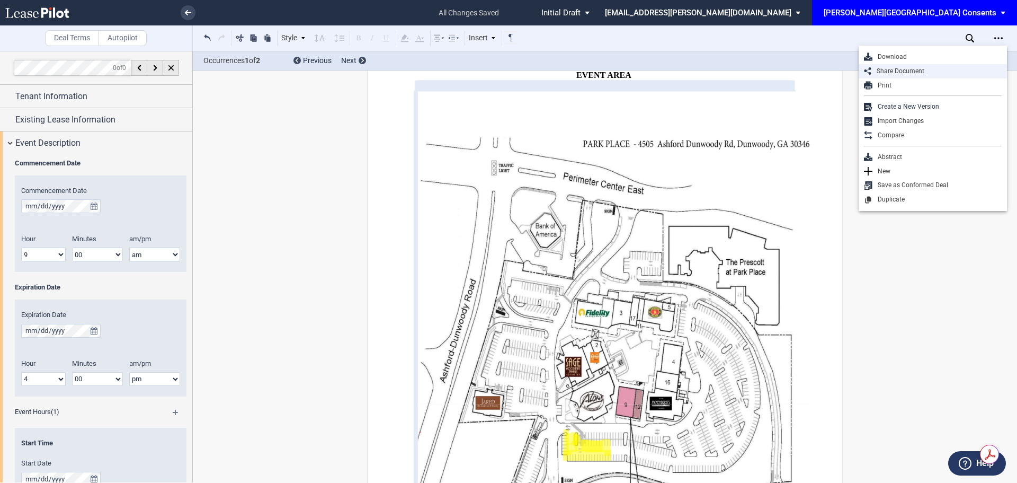
click at [947, 69] on div "Share Document" at bounding box center [936, 71] width 130 height 9
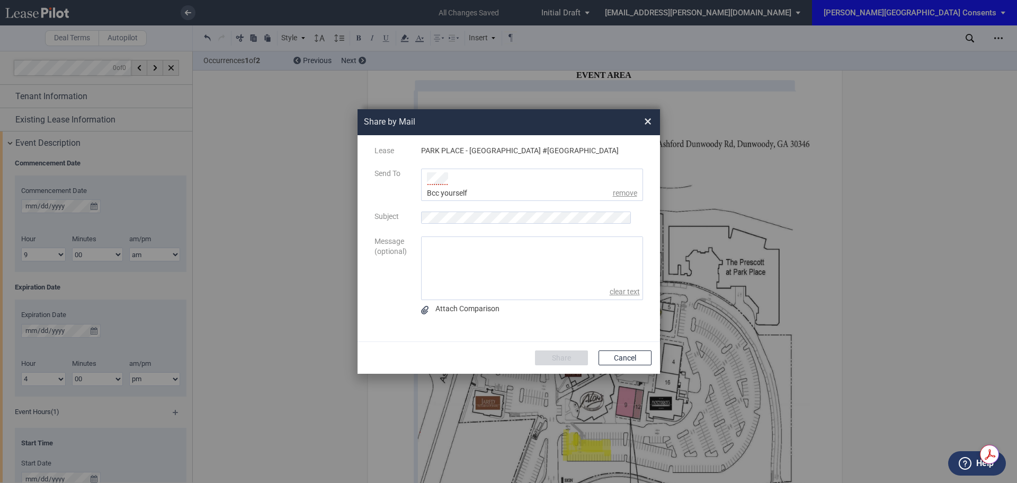
click at [451, 174] on li "Share by ..." at bounding box center [441, 178] width 34 height 13
click at [440, 190] on div "msteeb@edens.com" at bounding box center [464, 202] width 74 height 35
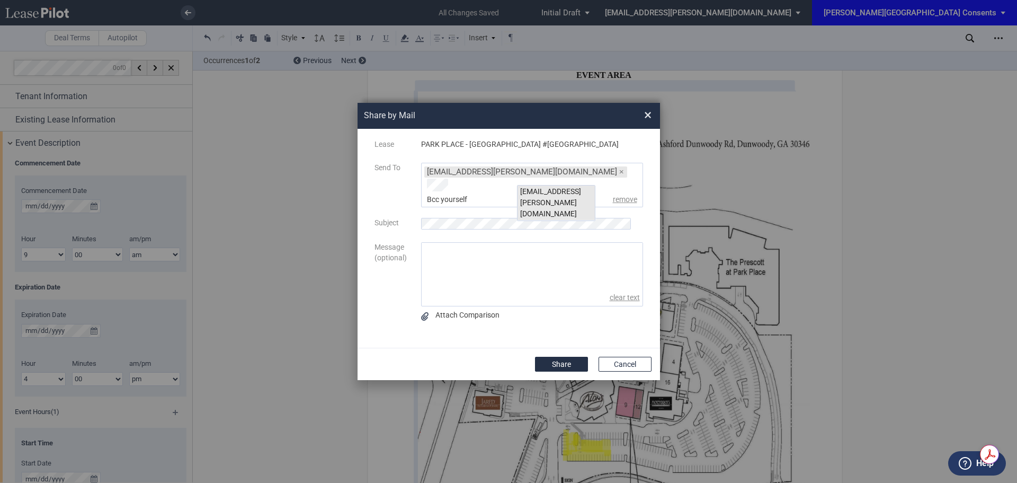
click at [529, 192] on div "kgilbride@edens.com" at bounding box center [556, 202] width 77 height 35
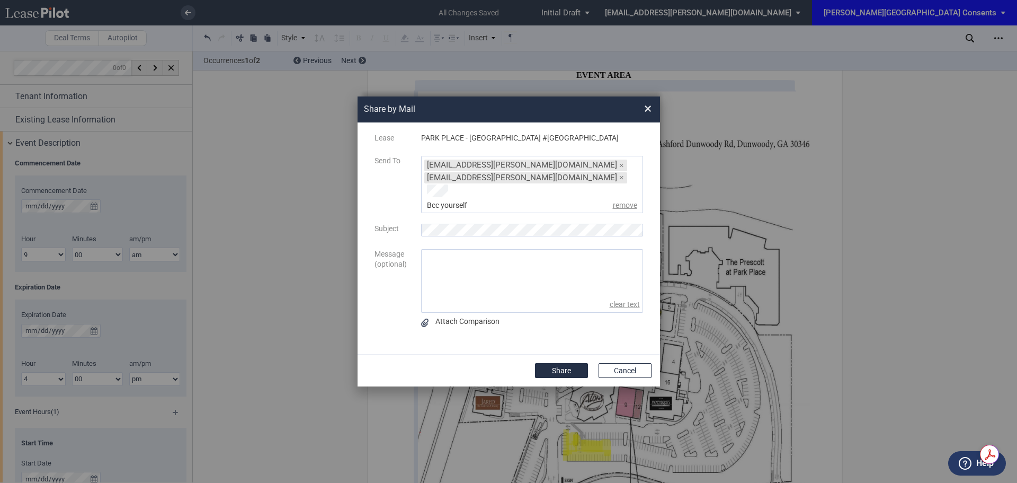
click at [313, 220] on div "Share by Mail × Lease PARK PLACE - Sola Salons #GA012 Send To msteeb@edens.com …" at bounding box center [508, 241] width 1017 height 483
click at [485, 257] on textarea "message" at bounding box center [532, 272] width 221 height 47
click at [422, 227] on div "Lease PARK PLACE - Sola Salons #GA012 Send To msteeb@edens.com × kgilbride@eden…" at bounding box center [508, 238] width 281 height 211
drag, startPoint x: 476, startPoint y: 275, endPoint x: 460, endPoint y: 284, distance: 17.8
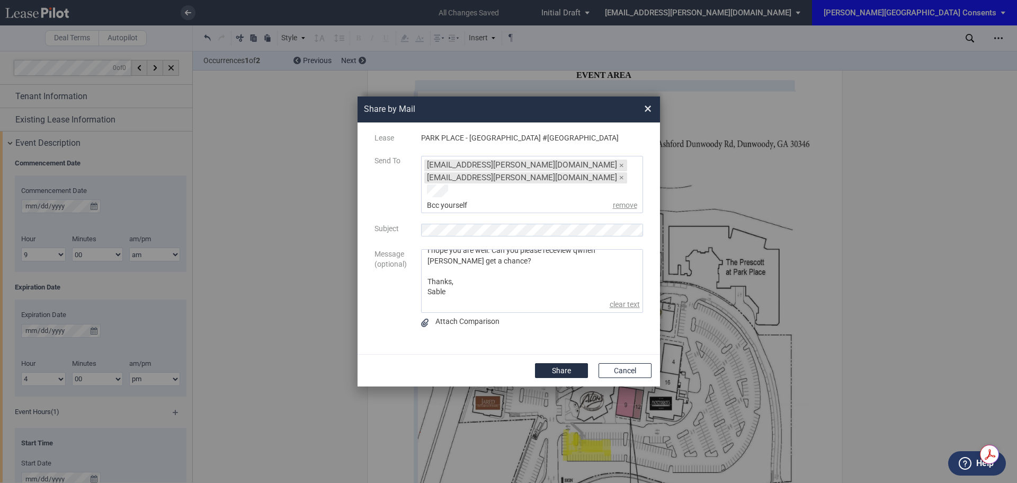
click at [476, 275] on textarea "Hi Mainda, I hope you are well. Can you please receview qwhen yu get a chance? …" at bounding box center [532, 272] width 221 height 47
drag, startPoint x: 454, startPoint y: 284, endPoint x: 405, endPoint y: 211, distance: 88.6
click at [405, 211] on div "Lease PARK PLACE - Sola Salons #GA012 Send To msteeb@edens.com × kgilbride@eden…" at bounding box center [508, 238] width 281 height 211
click at [507, 279] on textarea "Hi Mainda, I hope you are well. Can you please receview qwhen yu get a chance? …" at bounding box center [532, 272] width 221 height 47
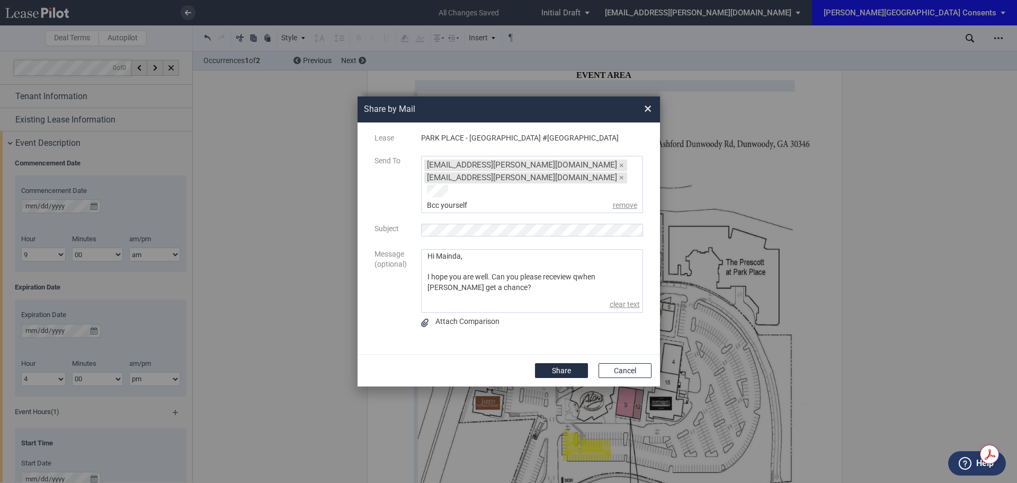
drag, startPoint x: 460, startPoint y: 252, endPoint x: 436, endPoint y: 252, distance: 23.8
click at [436, 252] on textarea "Hi Mainda, I hope you are well. Can you please receview qwhen yu get a chance? …" at bounding box center [532, 272] width 221 height 47
paste textarea "l"
type textarea "Hi Malinda, I hope you are well. Can you please review when you get a chance? T…"
click at [563, 363] on button "Share" at bounding box center [561, 370] width 53 height 15
